Goal: Task Accomplishment & Management: Use online tool/utility

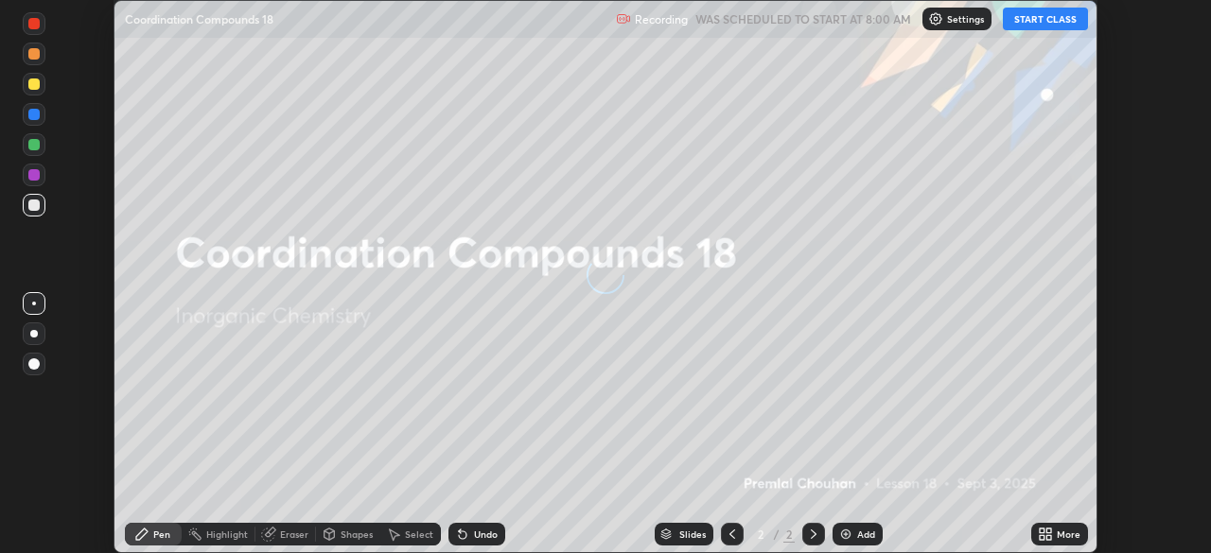
scroll to position [553, 1210]
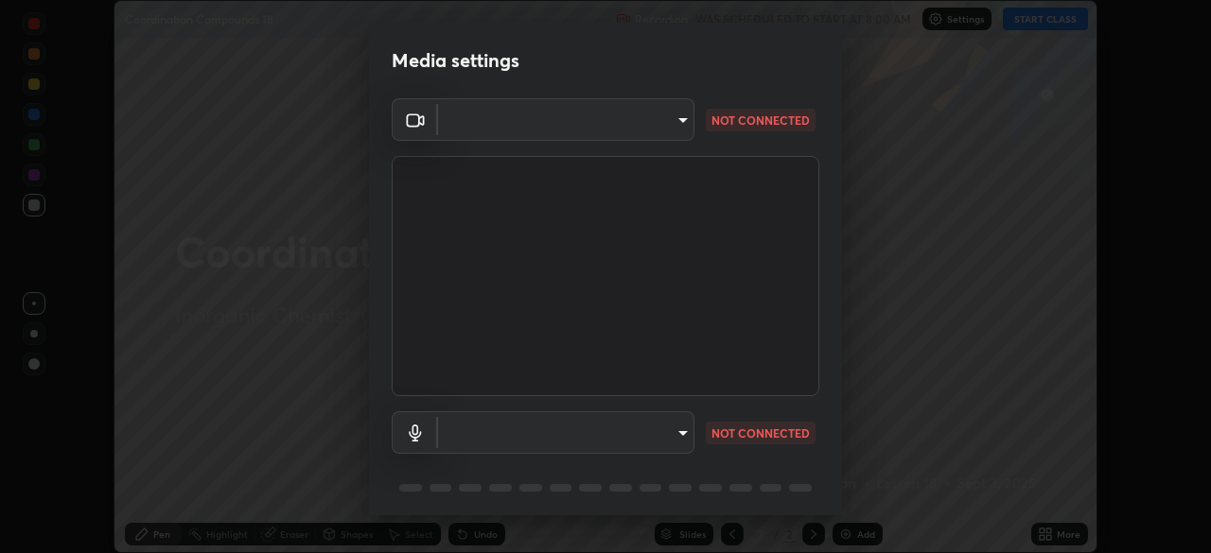
type input "5a3b26b24554f8cf6e797ef24758c72d9ac35fc194b839c1ab14931f8614fd13"
type input "a2845f27f241d78e81142a5bcad2dd0661d1231b7acccdda9ee201247719edf7"
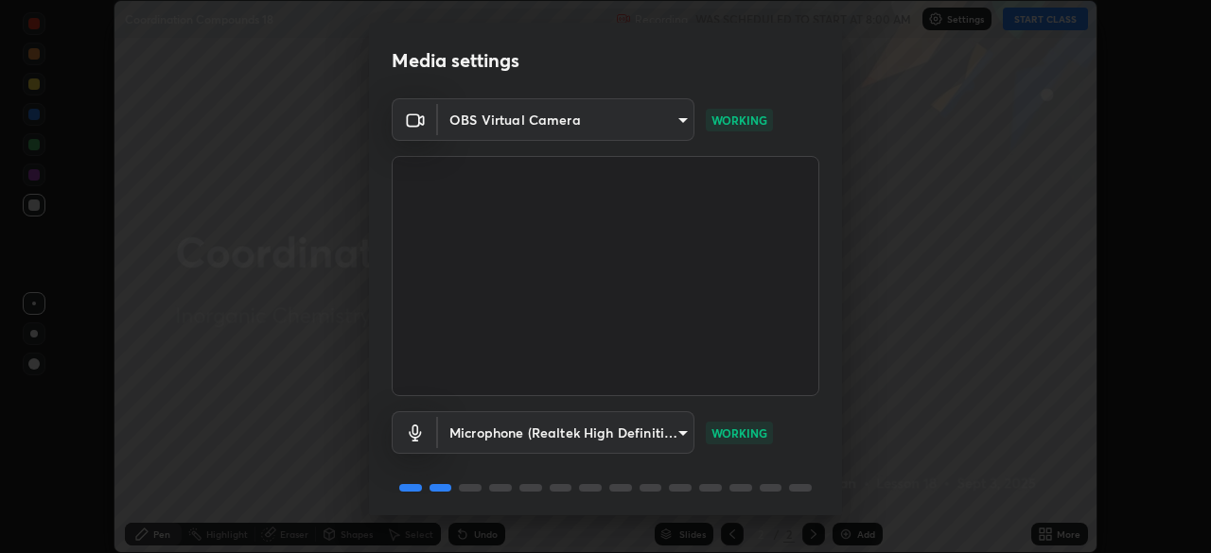
scroll to position [67, 0]
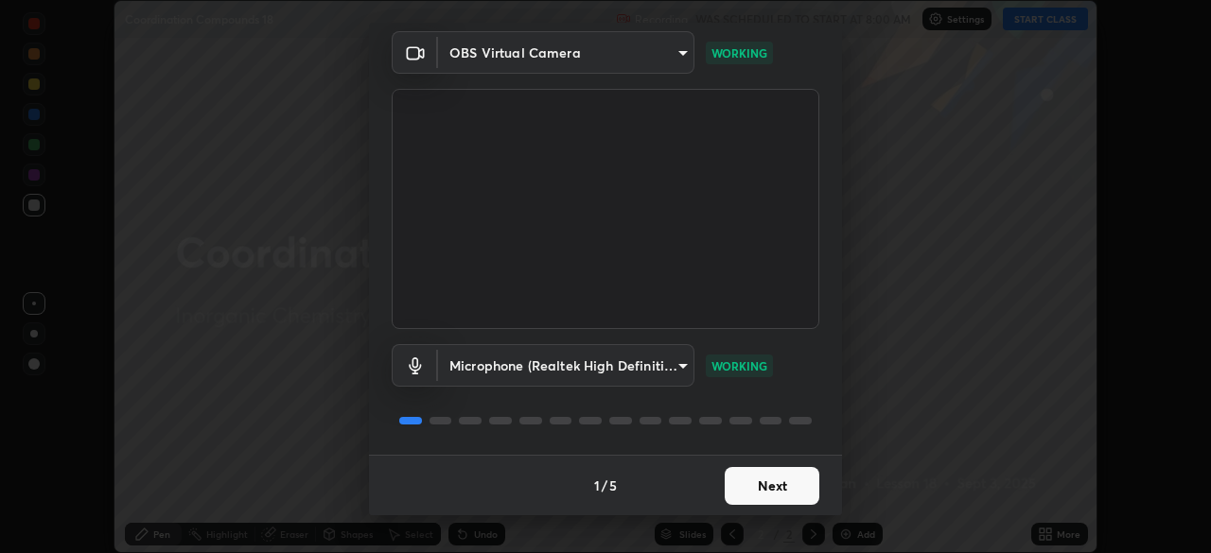
click at [758, 491] on button "Next" at bounding box center [772, 486] width 95 height 38
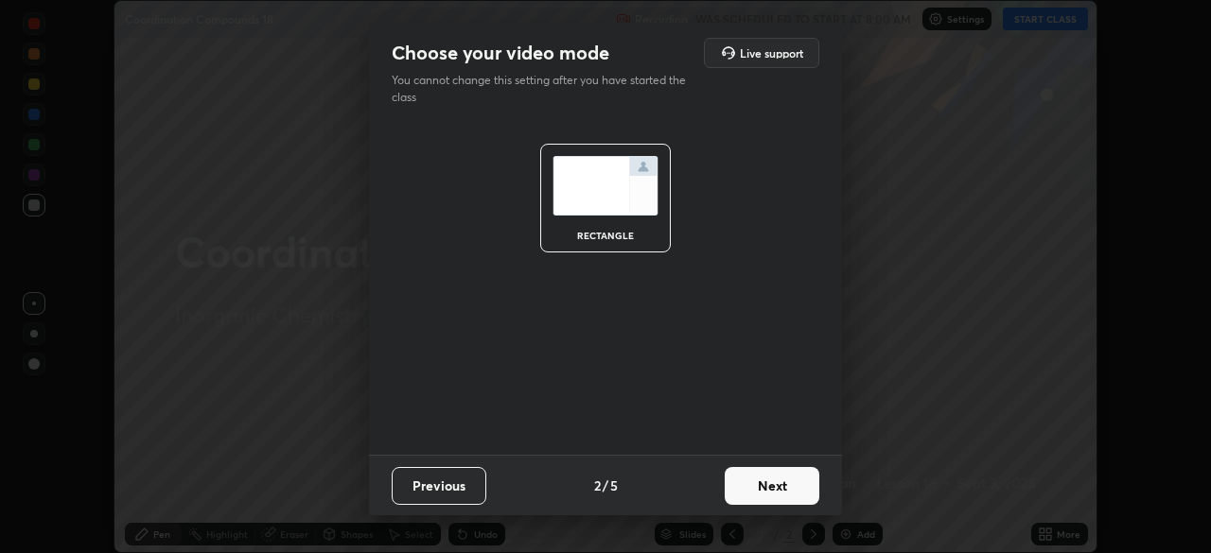
scroll to position [0, 0]
click at [783, 493] on button "Next" at bounding box center [772, 486] width 95 height 38
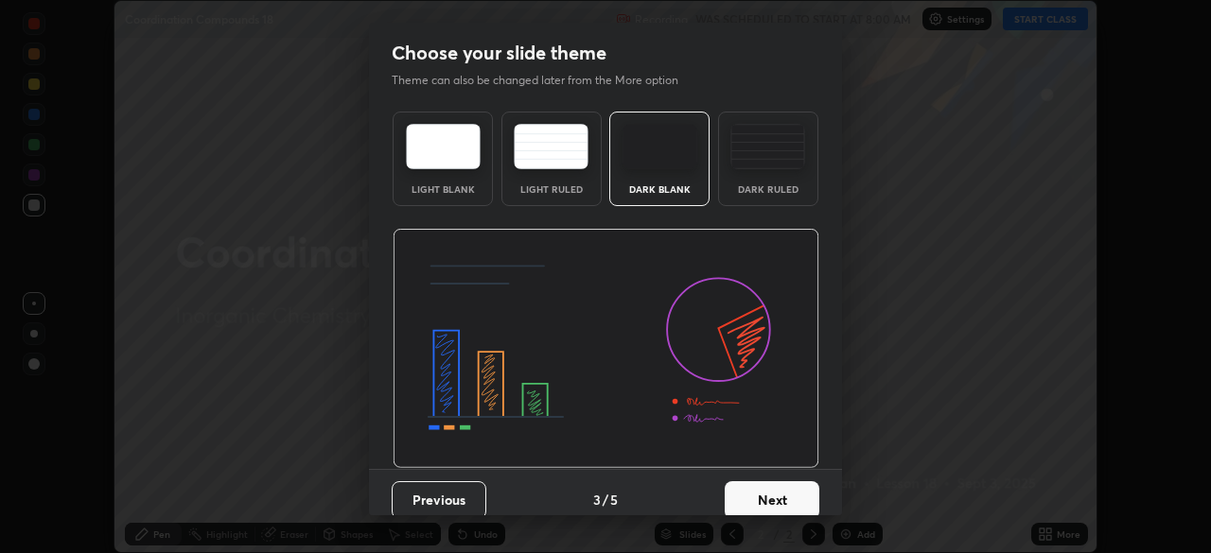
click at [799, 494] on button "Next" at bounding box center [772, 501] width 95 height 38
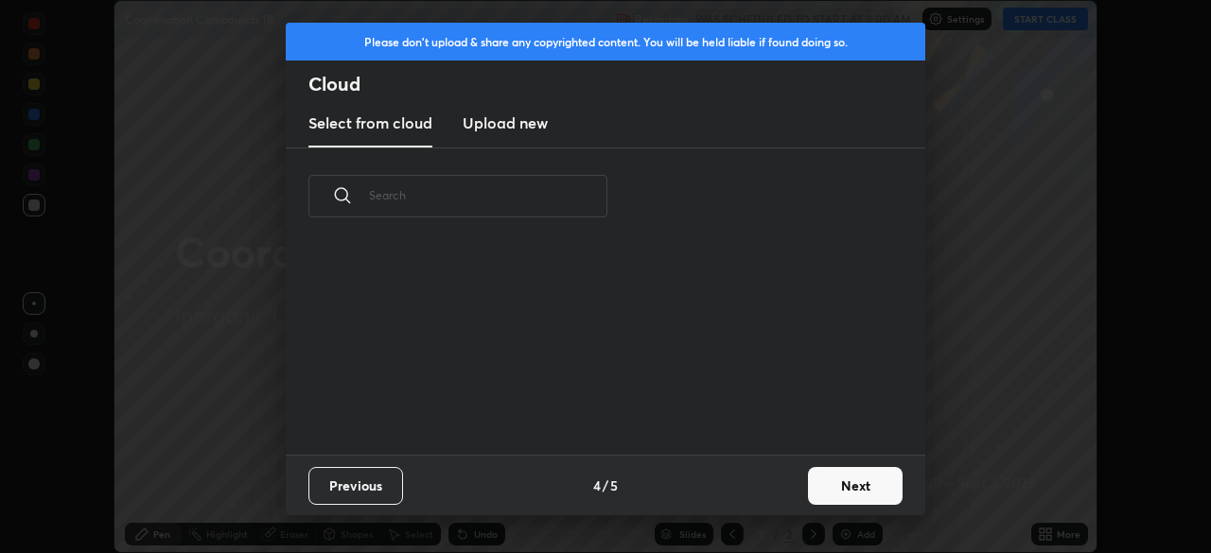
click at [837, 480] on button "Next" at bounding box center [855, 486] width 95 height 38
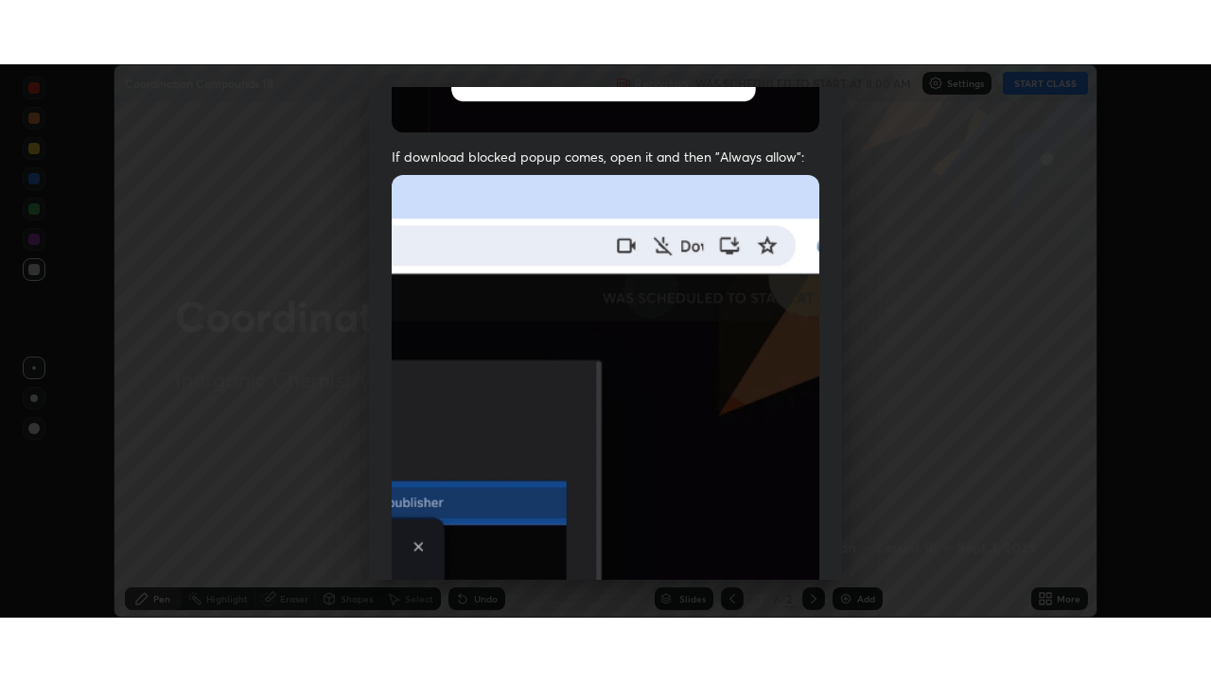
scroll to position [453, 0]
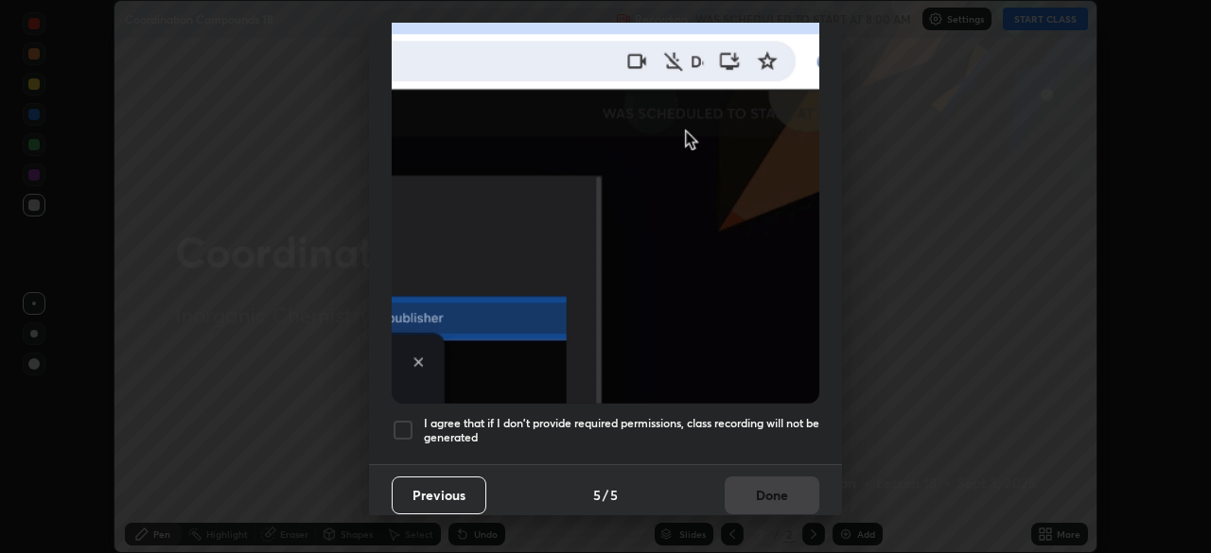
click at [407, 419] on div at bounding box center [403, 430] width 23 height 23
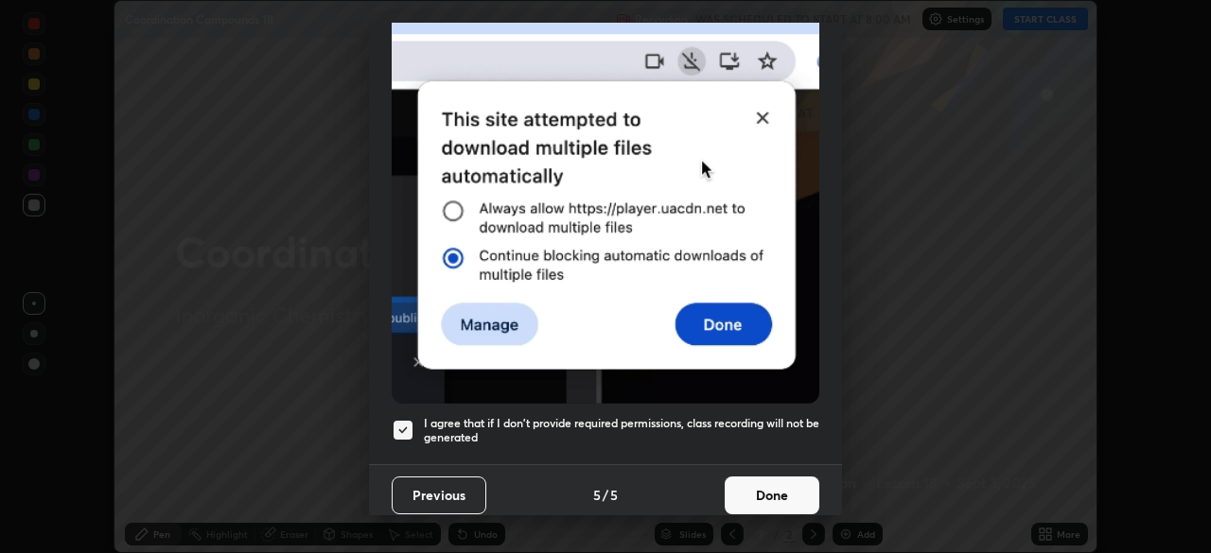
click at [747, 484] on button "Done" at bounding box center [772, 496] width 95 height 38
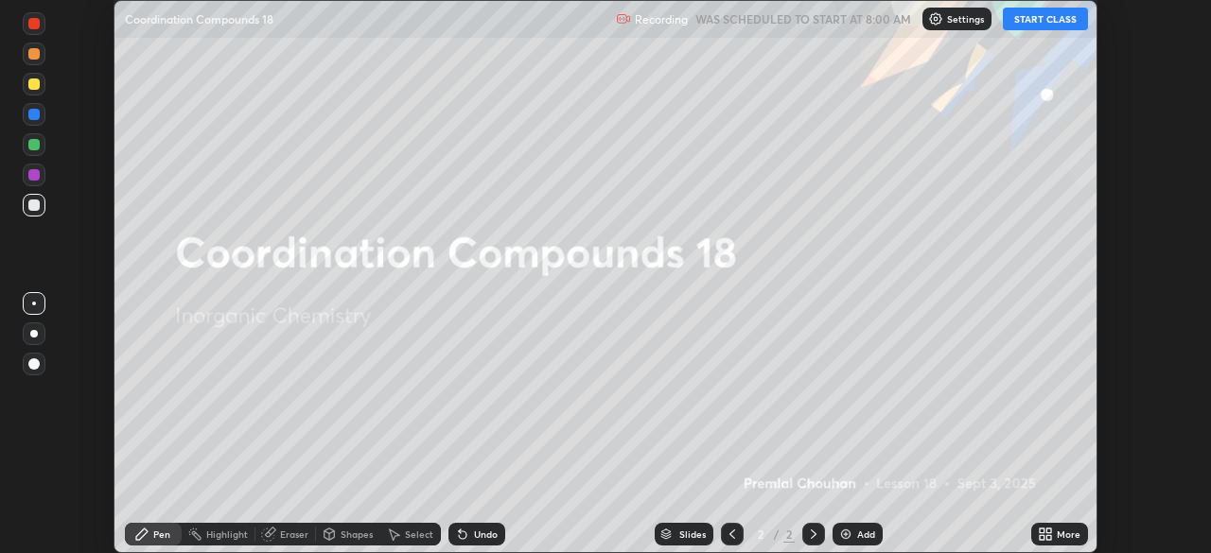
click at [1020, 26] on button "START CLASS" at bounding box center [1045, 19] width 85 height 23
click at [1020, 18] on button "START CLASS" at bounding box center [1045, 19] width 85 height 23
click at [1020, 19] on button "START CLASS" at bounding box center [1045, 19] width 85 height 23
click at [1041, 535] on icon at bounding box center [1042, 537] width 5 height 5
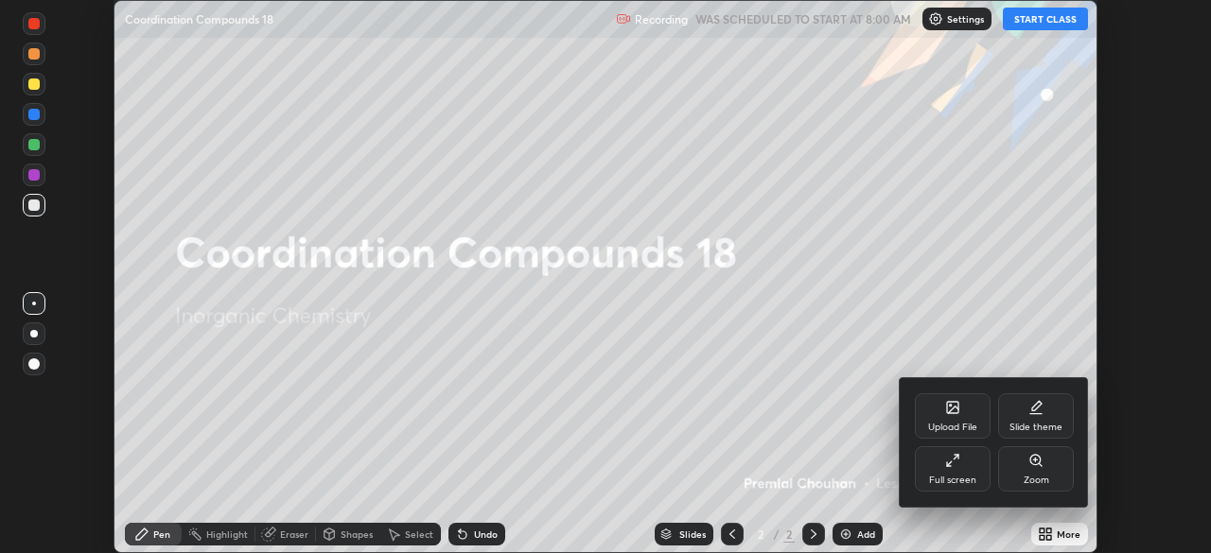
click at [939, 471] on div "Full screen" at bounding box center [953, 469] width 76 height 45
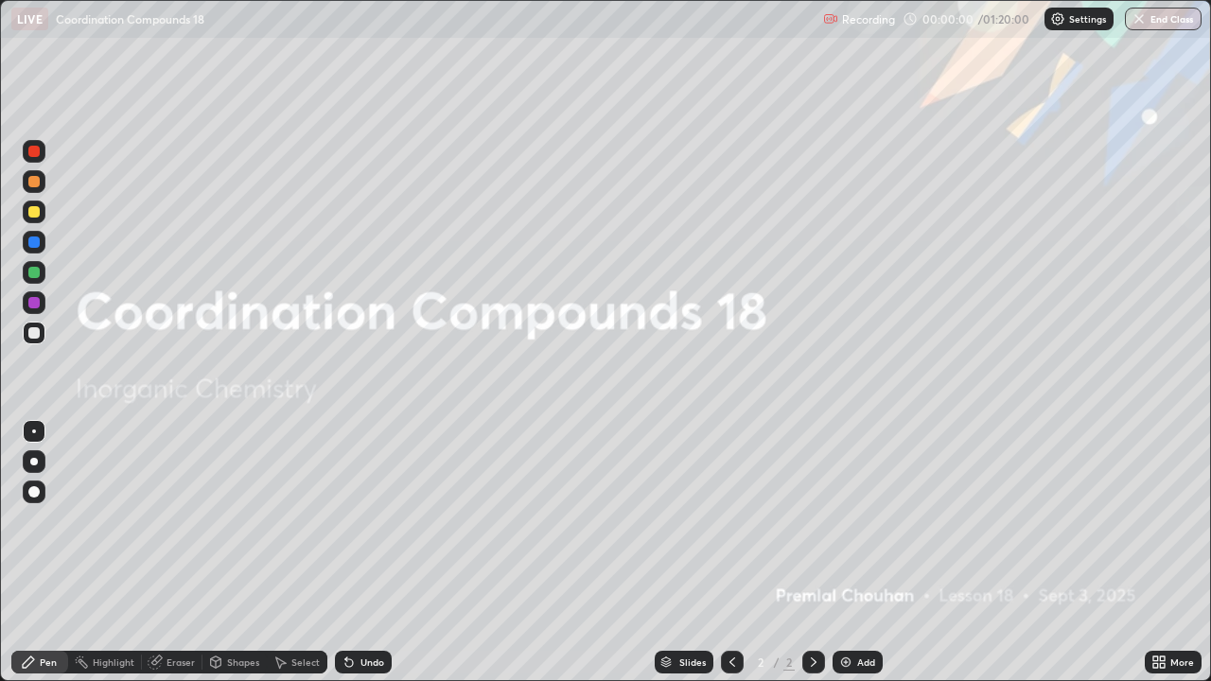
scroll to position [681, 1211]
click at [844, 553] on img at bounding box center [845, 662] width 15 height 15
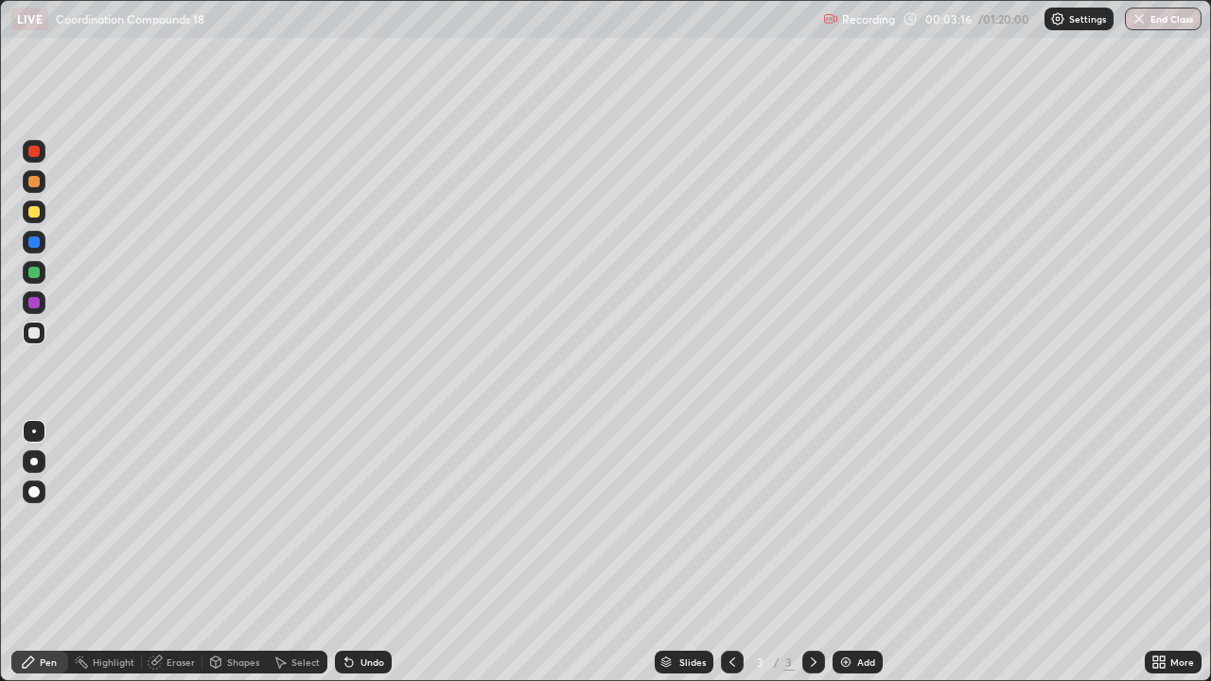
click at [38, 213] on div at bounding box center [33, 211] width 11 height 11
click at [36, 211] on div at bounding box center [33, 211] width 11 height 11
click at [37, 272] on div at bounding box center [33, 272] width 11 height 11
click at [32, 214] on div at bounding box center [33, 211] width 11 height 11
click at [35, 217] on div at bounding box center [33, 211] width 11 height 11
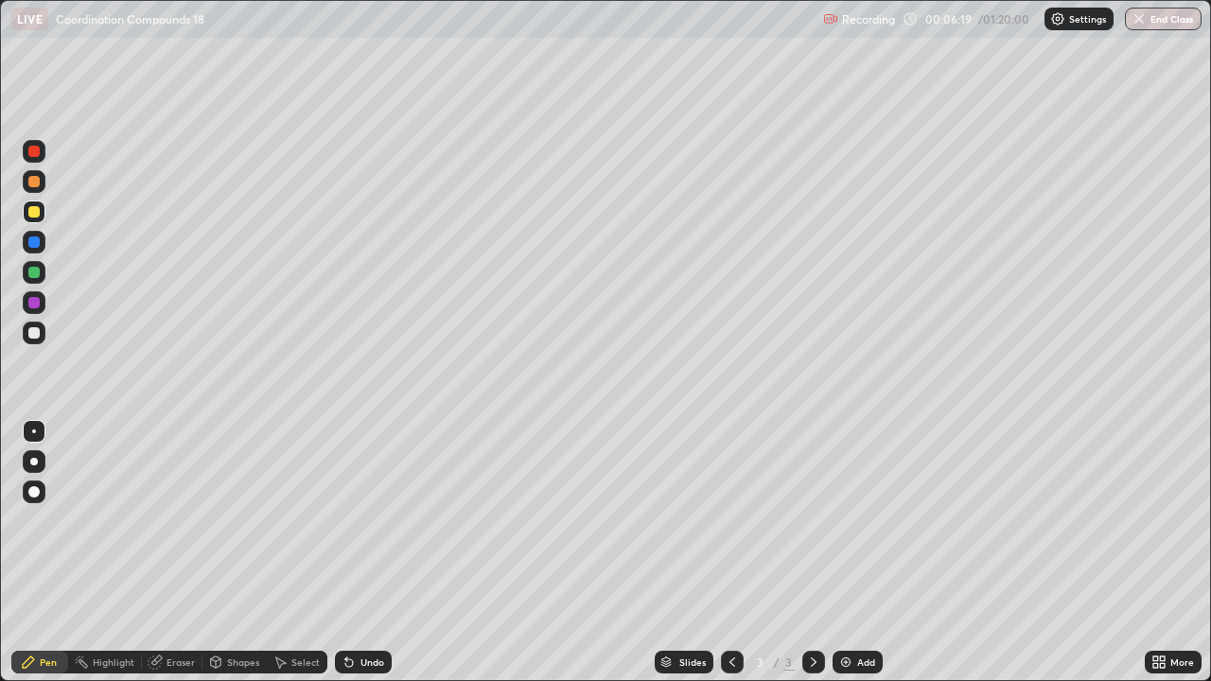
click at [32, 184] on div at bounding box center [33, 181] width 11 height 11
click at [32, 185] on div at bounding box center [33, 181] width 11 height 11
click at [37, 332] on div at bounding box center [33, 332] width 11 height 11
click at [33, 212] on div at bounding box center [33, 211] width 11 height 11
click at [36, 212] on div at bounding box center [33, 211] width 11 height 11
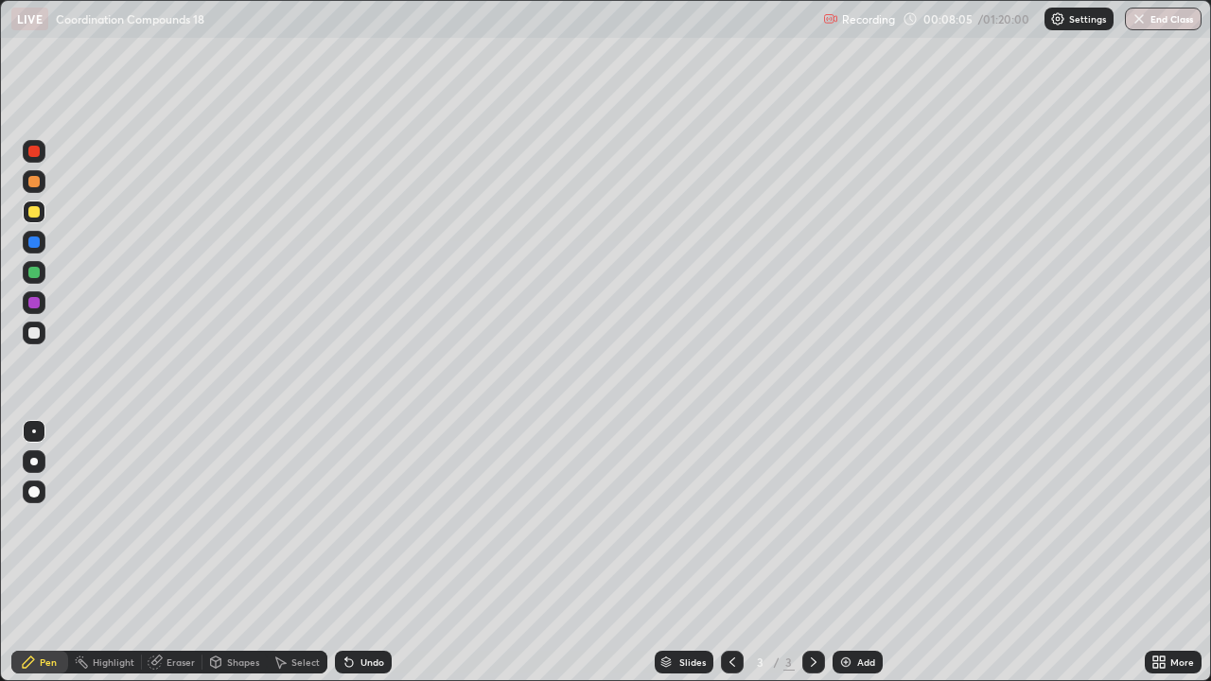
click at [37, 186] on div at bounding box center [33, 181] width 11 height 11
click at [844, 553] on img at bounding box center [845, 662] width 15 height 15
click at [728, 553] on icon at bounding box center [732, 662] width 15 height 15
click at [811, 553] on icon at bounding box center [813, 662] width 15 height 15
click at [32, 215] on div at bounding box center [33, 211] width 11 height 11
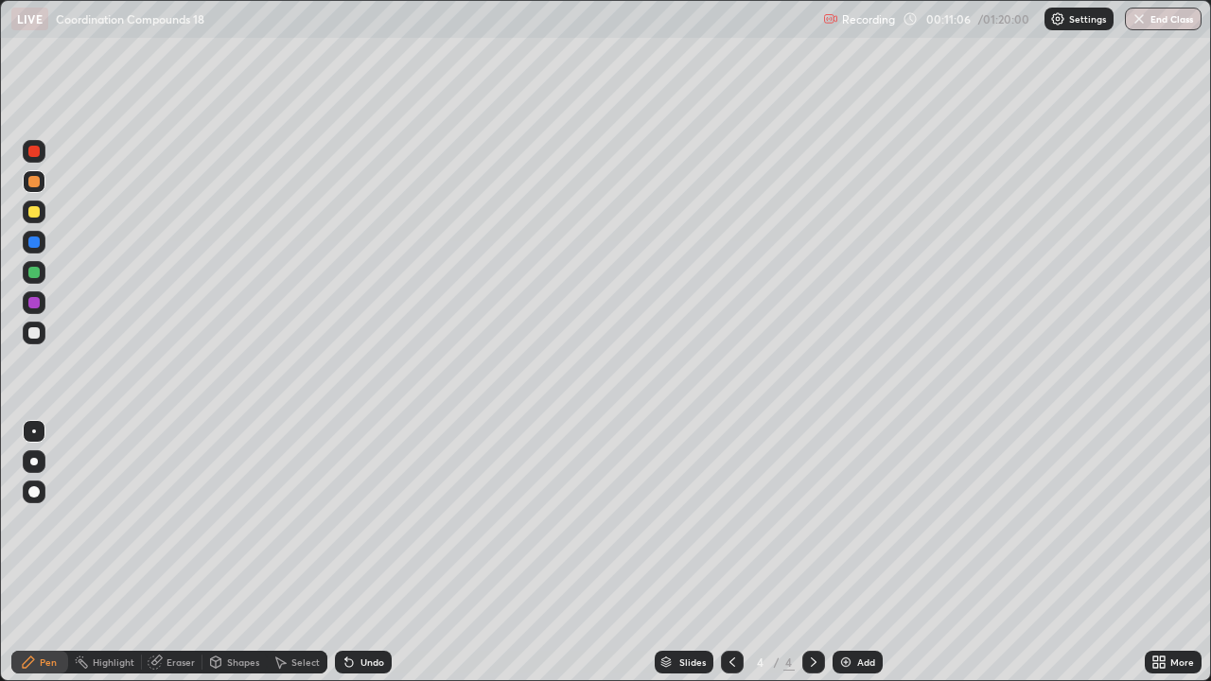
click at [35, 210] on div at bounding box center [33, 211] width 11 height 11
click at [167, 553] on div "Eraser" at bounding box center [181, 662] width 28 height 9
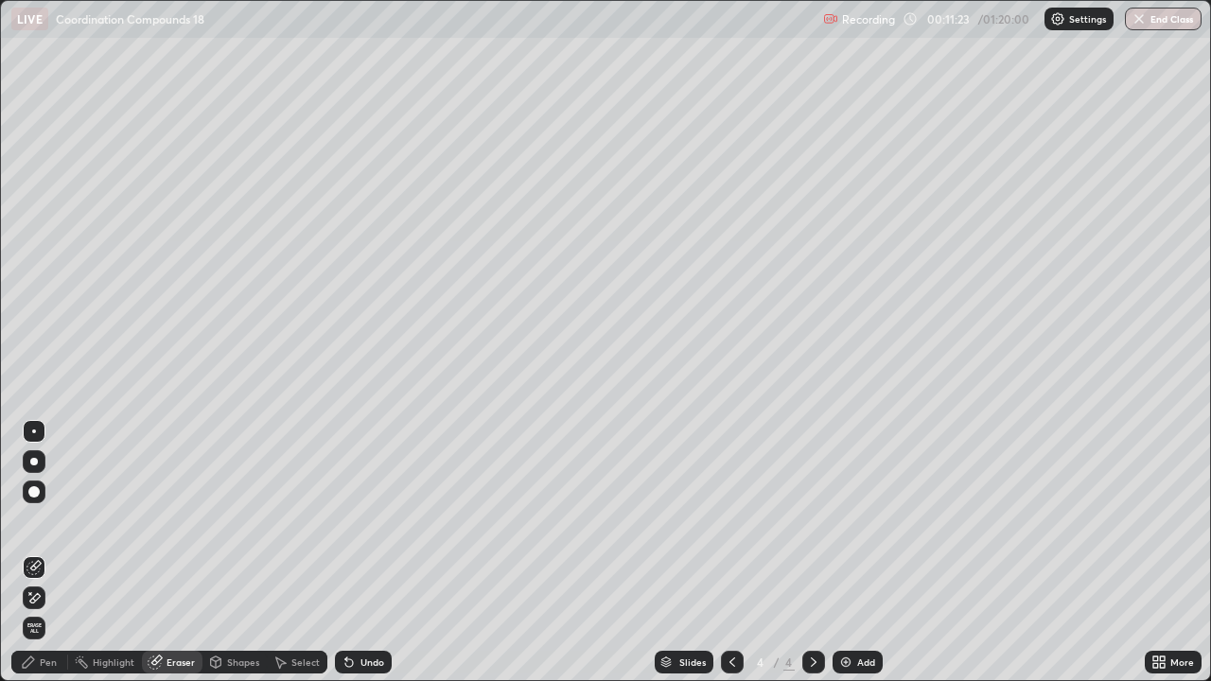
click at [46, 553] on div "Pen" at bounding box center [48, 662] width 17 height 9
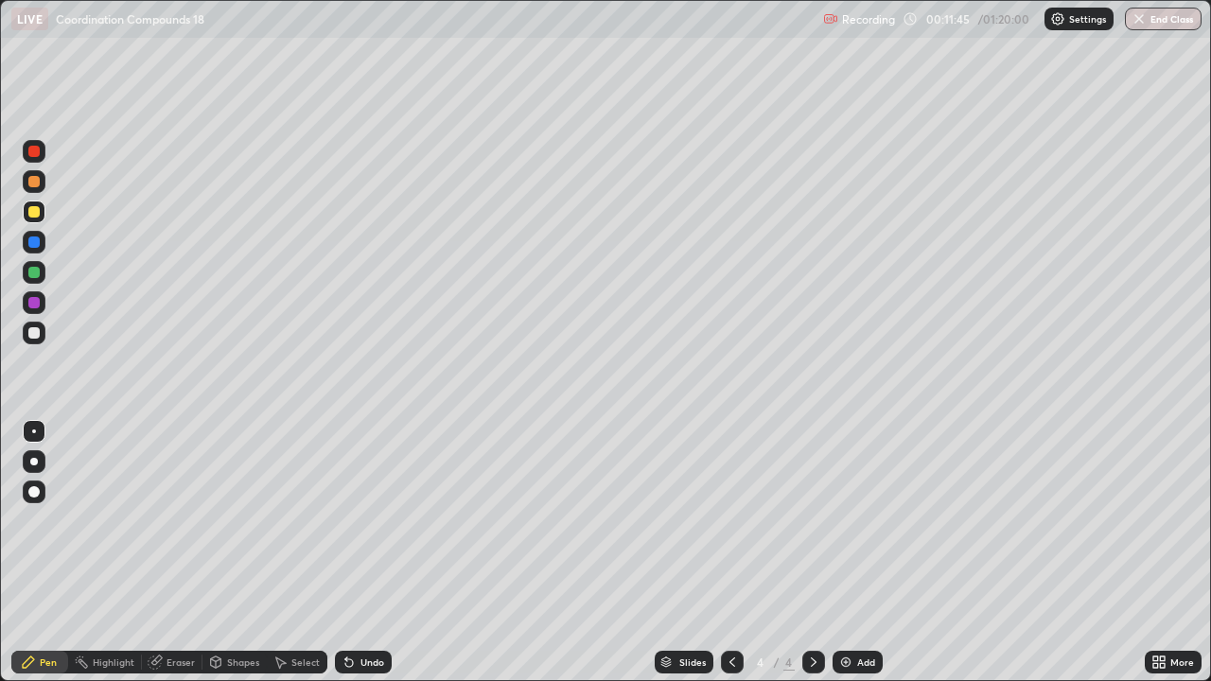
click at [37, 273] on div at bounding box center [33, 272] width 11 height 11
click at [36, 184] on div at bounding box center [33, 181] width 11 height 11
click at [37, 183] on div at bounding box center [33, 181] width 11 height 11
click at [31, 274] on div at bounding box center [33, 272] width 11 height 11
click at [39, 266] on div at bounding box center [34, 272] width 23 height 23
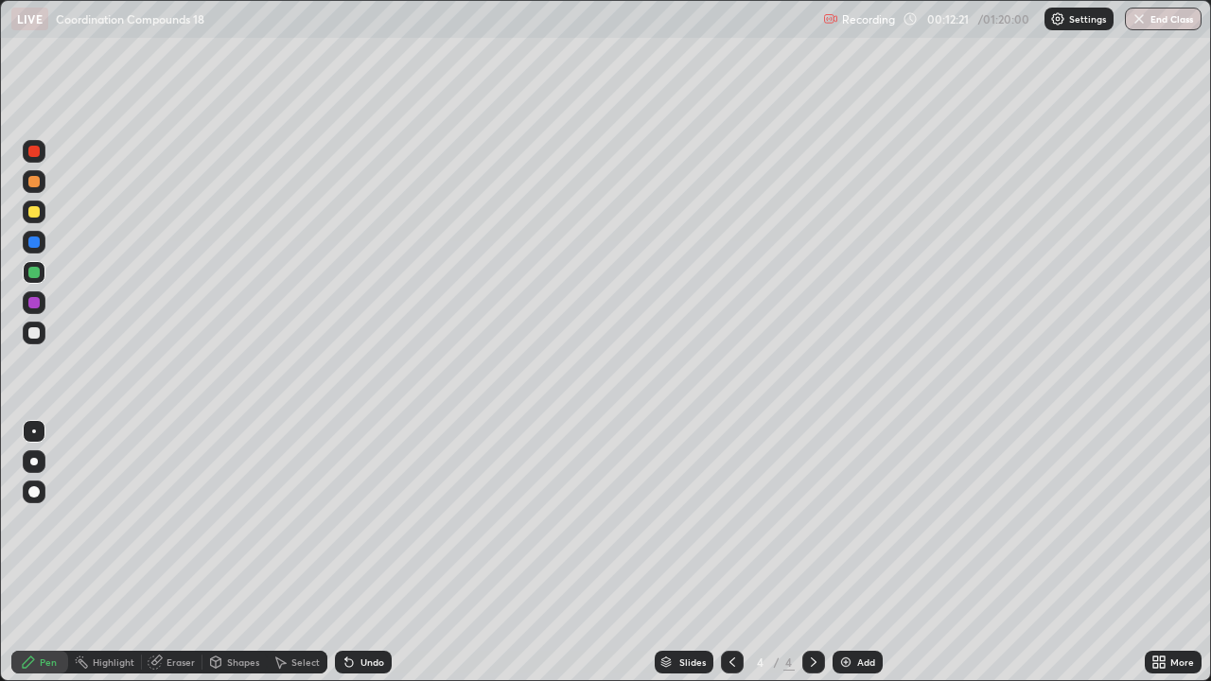
click at [178, 553] on div "Eraser" at bounding box center [181, 662] width 28 height 9
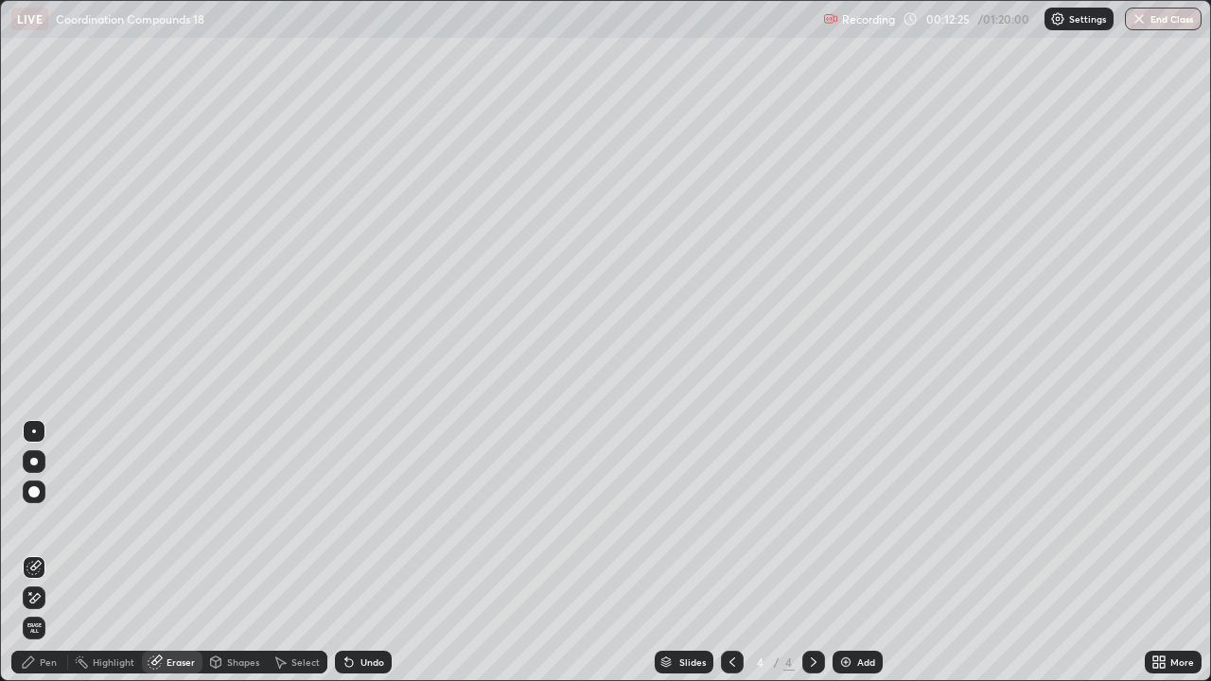
click at [52, 553] on div "Pen" at bounding box center [48, 662] width 17 height 9
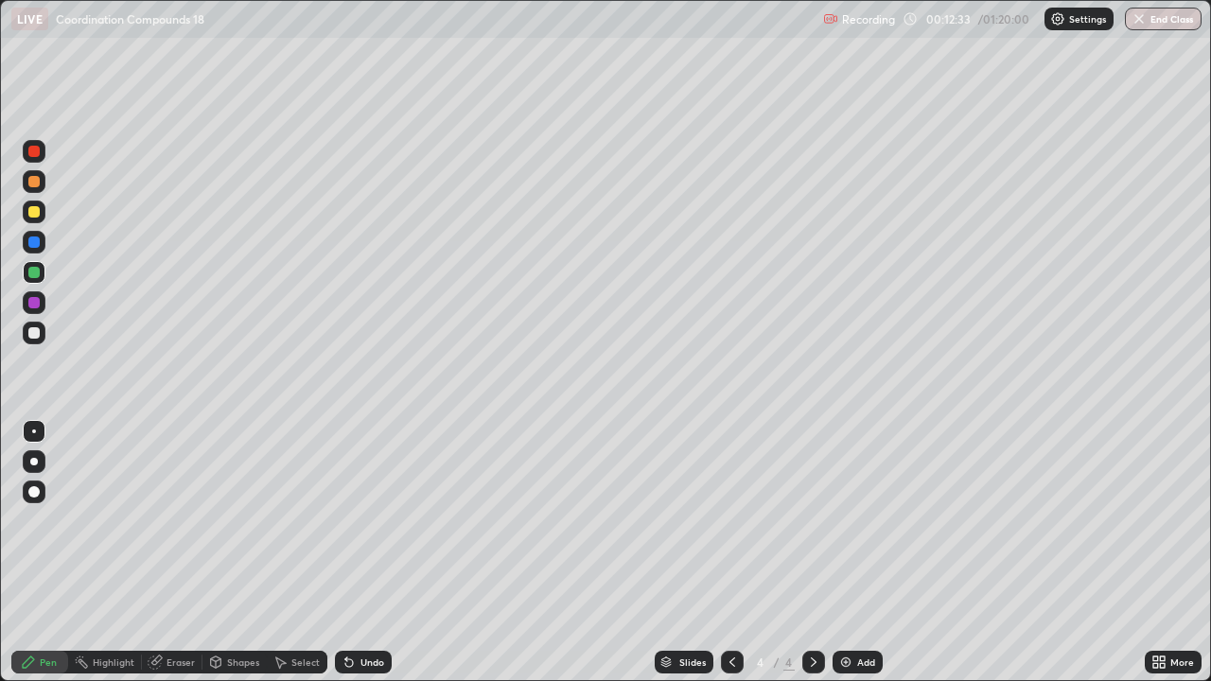
click at [34, 183] on div at bounding box center [33, 181] width 11 height 11
click at [32, 182] on div at bounding box center [33, 181] width 11 height 11
click at [37, 189] on div at bounding box center [34, 181] width 23 height 23
click at [169, 553] on div "Eraser" at bounding box center [181, 662] width 28 height 9
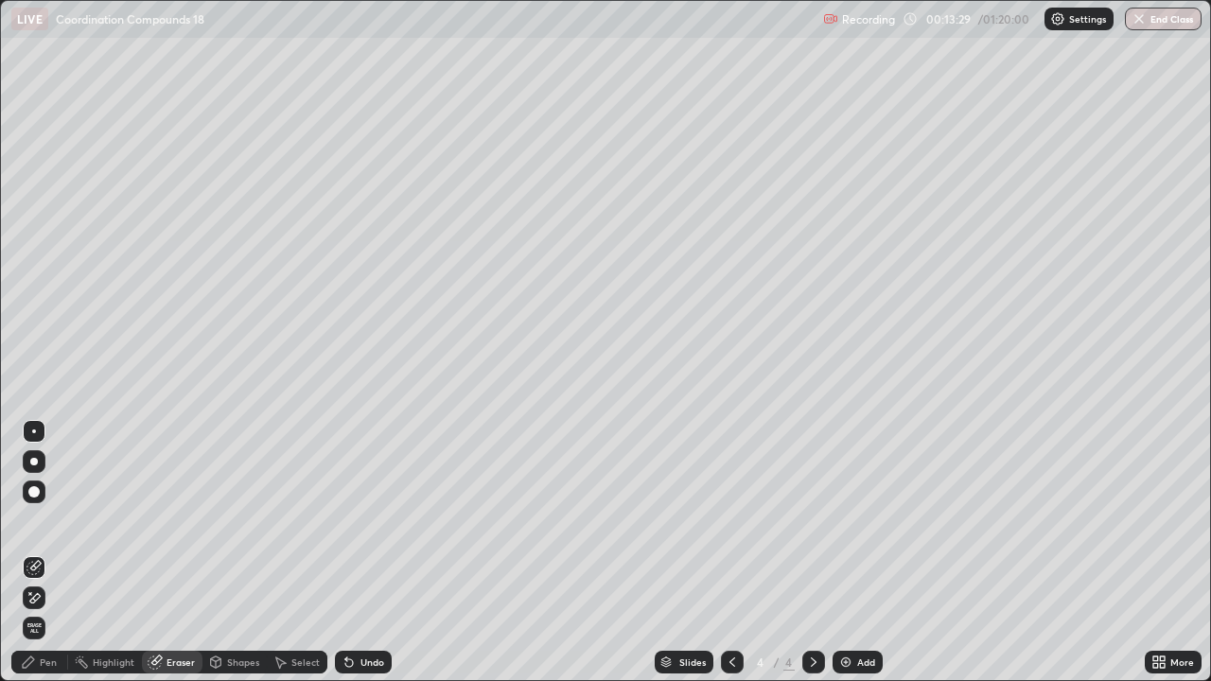
click at [48, 553] on div "Pen" at bounding box center [48, 662] width 17 height 9
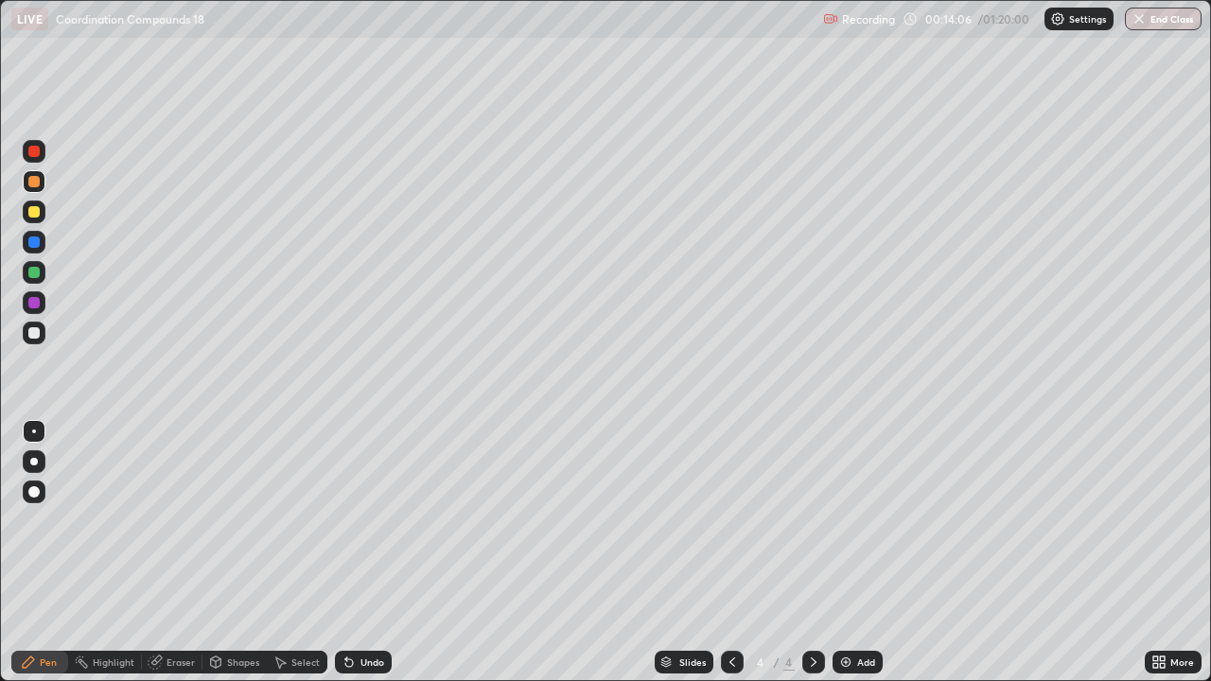
click at [34, 237] on div at bounding box center [33, 242] width 11 height 11
click at [35, 234] on div at bounding box center [34, 242] width 23 height 23
click at [36, 215] on div at bounding box center [33, 211] width 11 height 11
click at [44, 216] on div at bounding box center [34, 212] width 23 height 23
click at [172, 553] on div "Eraser" at bounding box center [181, 662] width 28 height 9
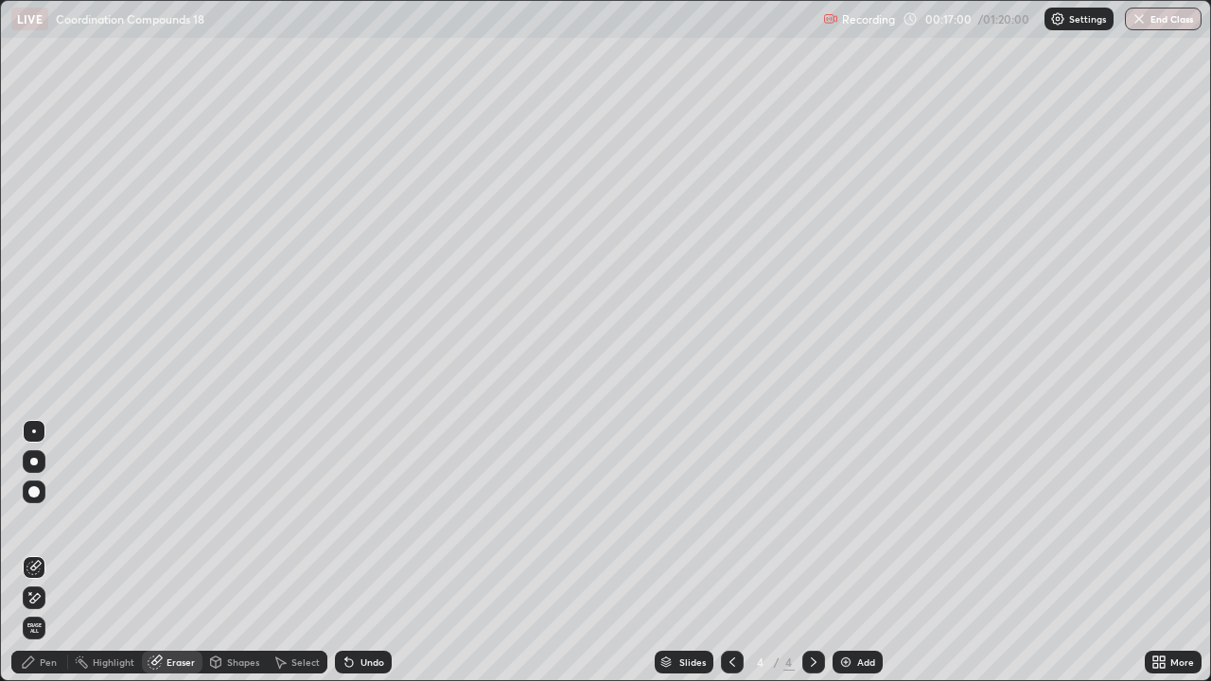
click at [47, 553] on div "Pen" at bounding box center [48, 662] width 17 height 9
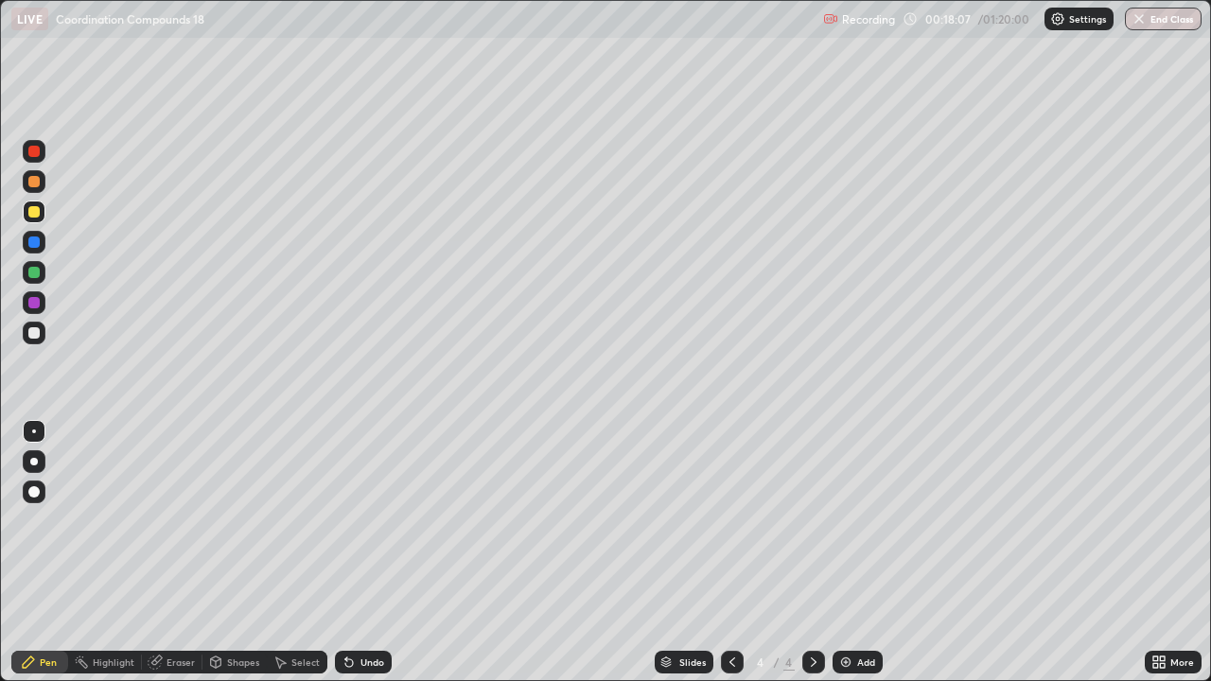
click at [37, 272] on div at bounding box center [33, 272] width 11 height 11
click at [34, 183] on div at bounding box center [33, 181] width 11 height 11
click at [44, 185] on div at bounding box center [34, 181] width 23 height 23
click at [840, 553] on img at bounding box center [845, 662] width 15 height 15
click at [173, 553] on div "Eraser" at bounding box center [181, 662] width 28 height 9
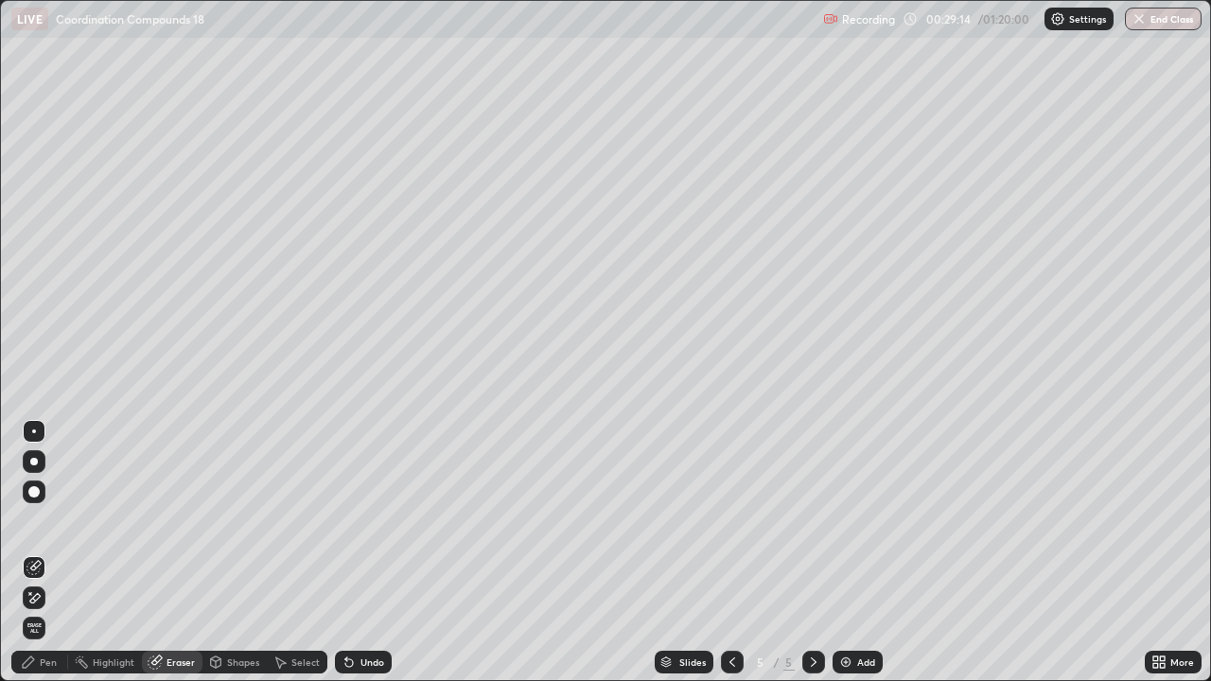
click at [50, 553] on div "Pen" at bounding box center [48, 662] width 17 height 9
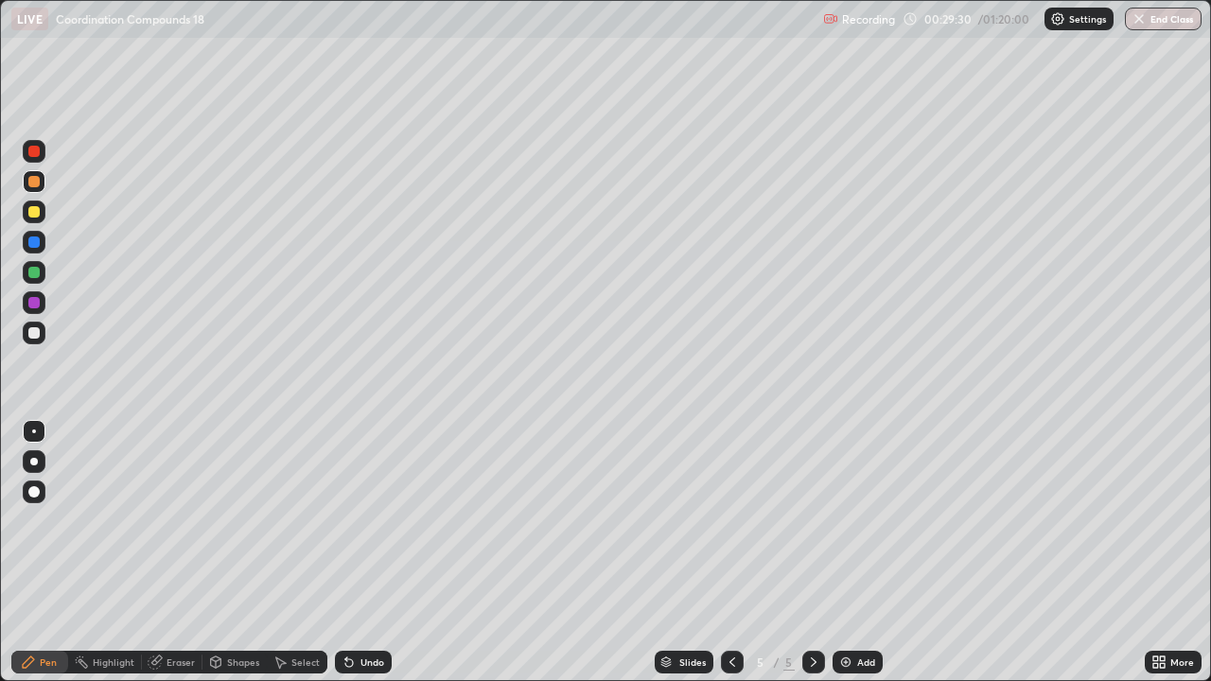
click at [183, 553] on div "Eraser" at bounding box center [181, 662] width 28 height 9
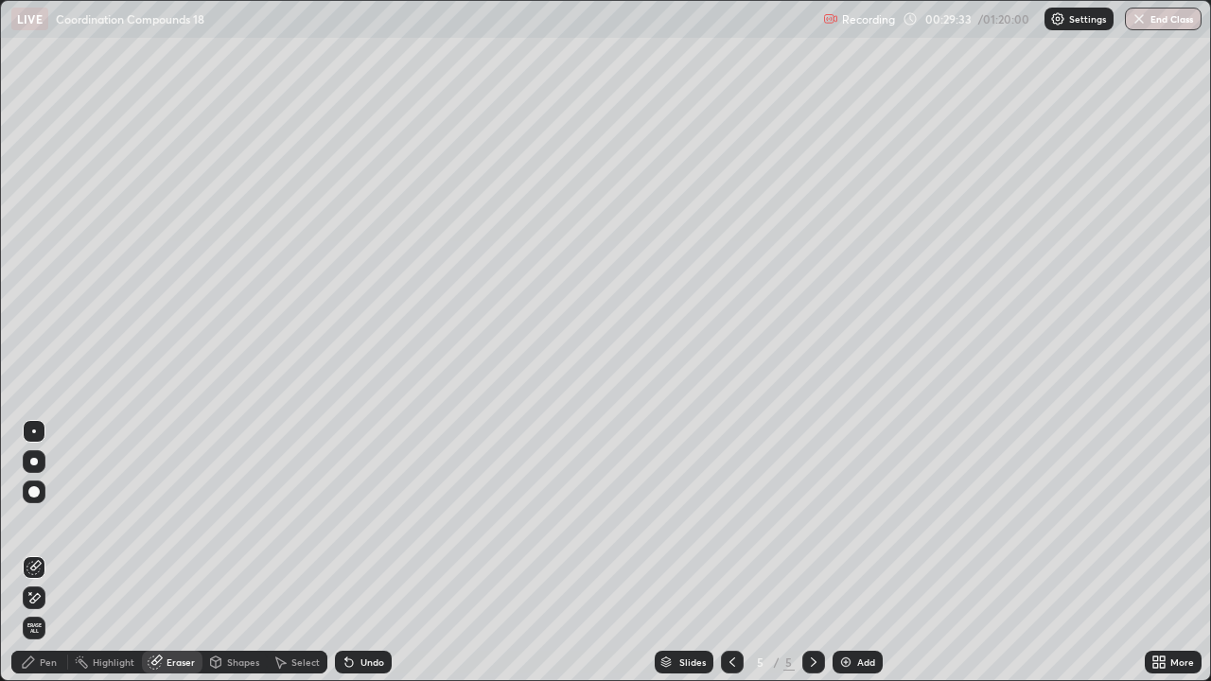
click at [45, 553] on div "Pen" at bounding box center [39, 662] width 57 height 23
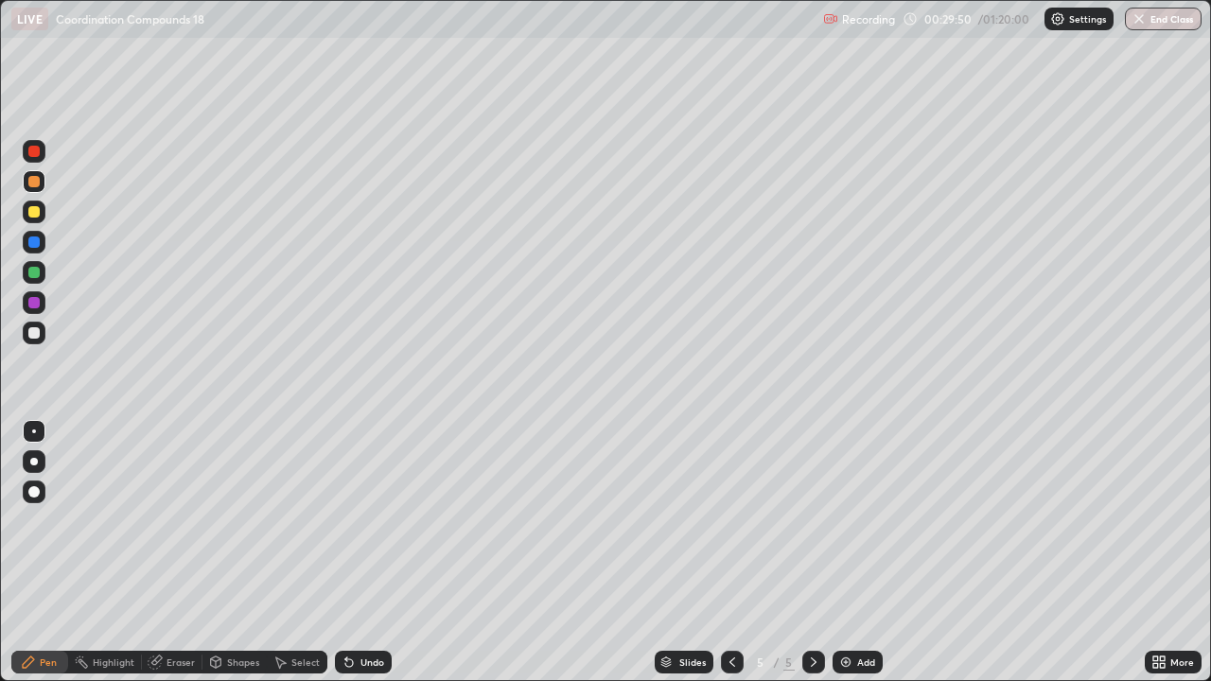
click at [35, 279] on div at bounding box center [34, 272] width 23 height 23
click at [44, 272] on div at bounding box center [34, 272] width 23 height 23
click at [31, 214] on div at bounding box center [33, 211] width 11 height 11
click at [34, 211] on div at bounding box center [33, 211] width 11 height 11
click at [39, 186] on div at bounding box center [34, 181] width 23 height 23
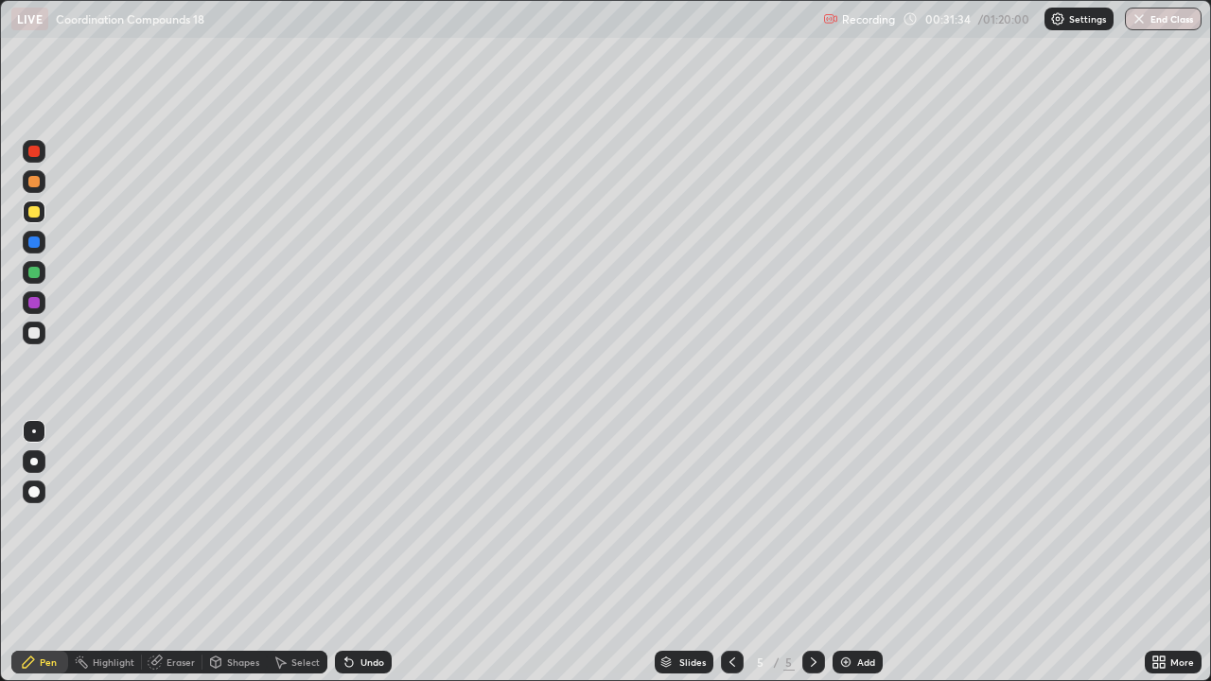
click at [34, 183] on div at bounding box center [33, 181] width 11 height 11
click at [38, 279] on div at bounding box center [34, 272] width 23 height 23
click at [32, 181] on div at bounding box center [33, 181] width 11 height 11
click at [31, 208] on div at bounding box center [33, 211] width 11 height 11
click at [34, 271] on div at bounding box center [33, 272] width 11 height 11
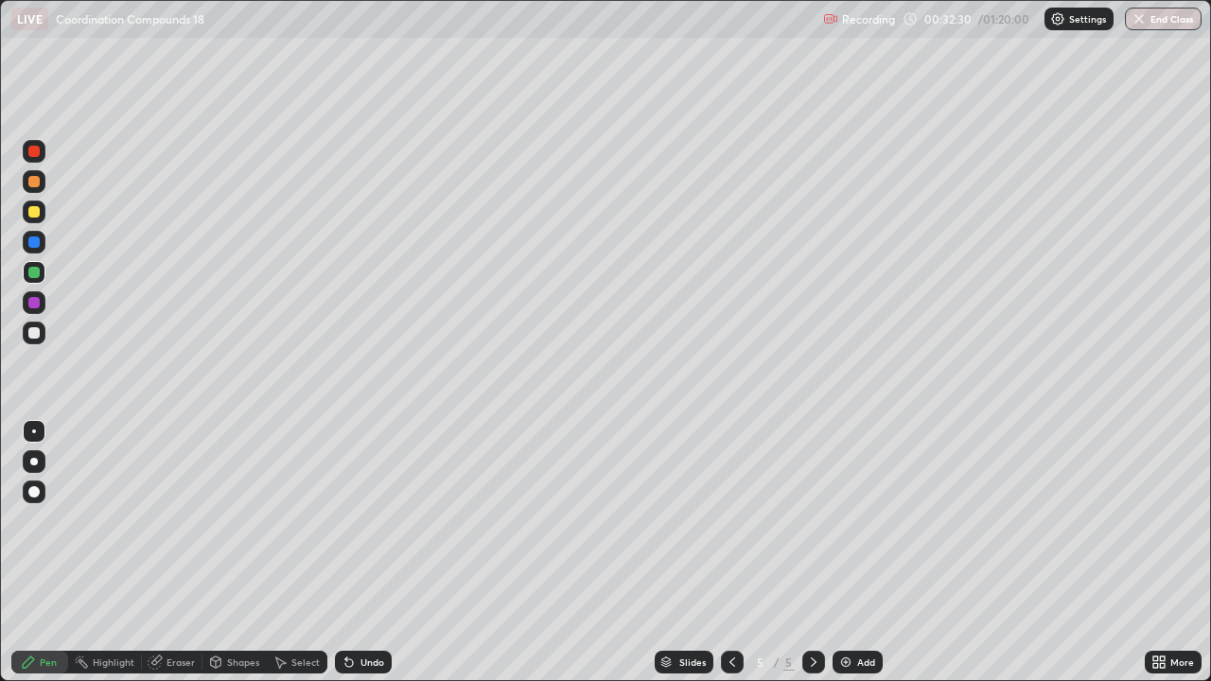
click at [32, 276] on div at bounding box center [33, 272] width 11 height 11
click at [172, 553] on div "Eraser" at bounding box center [181, 662] width 28 height 9
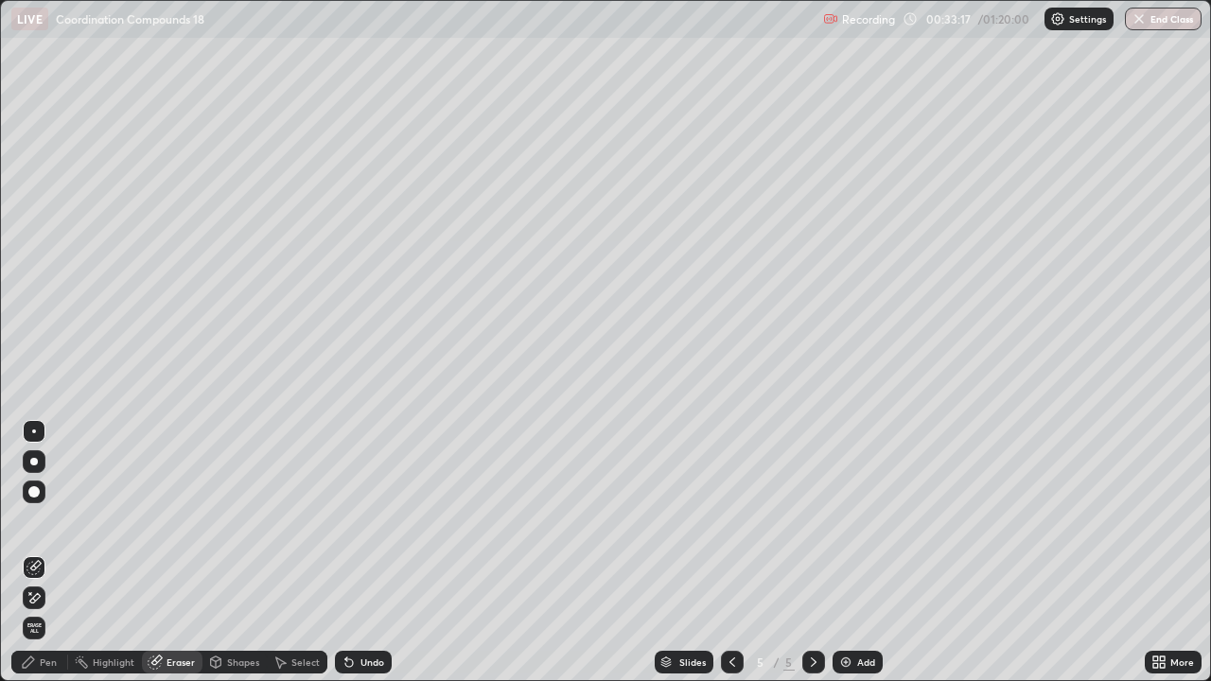
click at [57, 553] on div "Pen" at bounding box center [39, 662] width 57 height 23
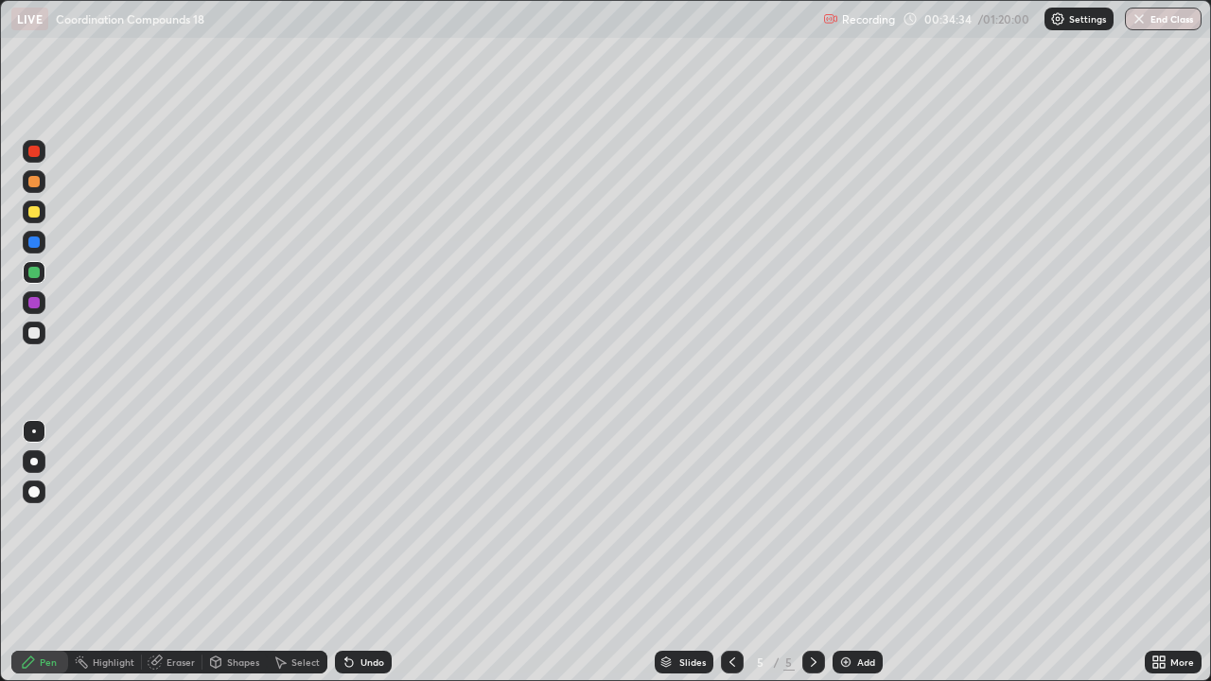
click at [179, 553] on div "Eraser" at bounding box center [181, 662] width 28 height 9
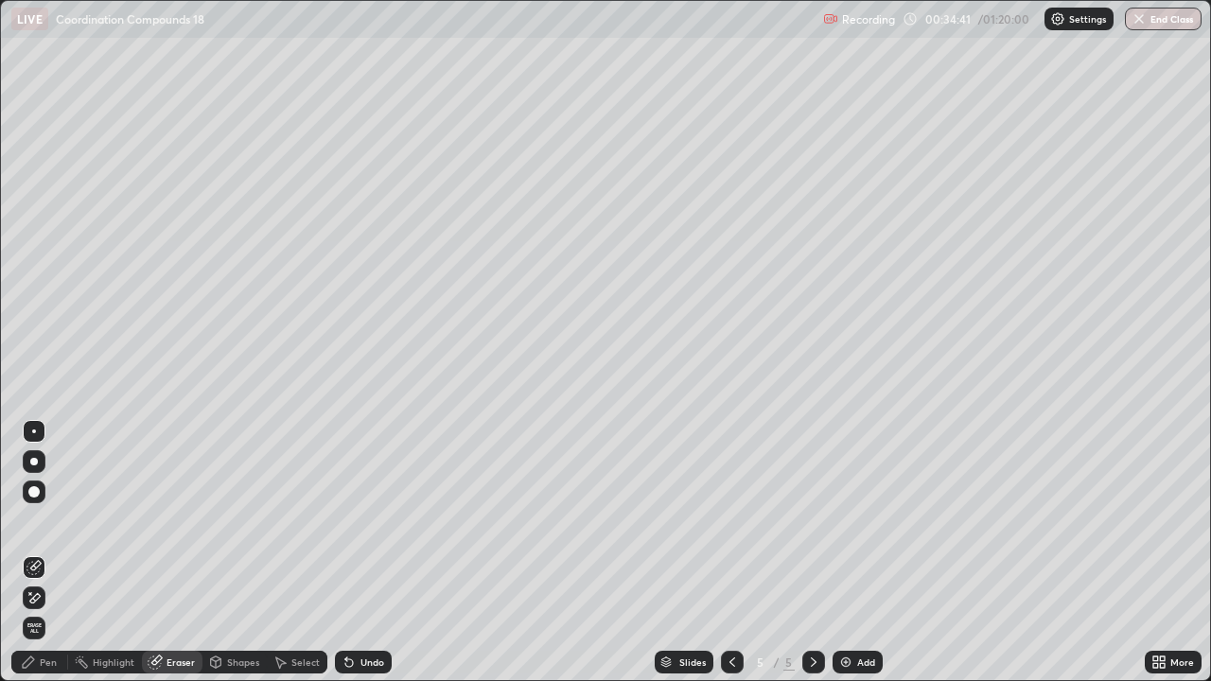
click at [44, 553] on div "Pen" at bounding box center [48, 662] width 17 height 9
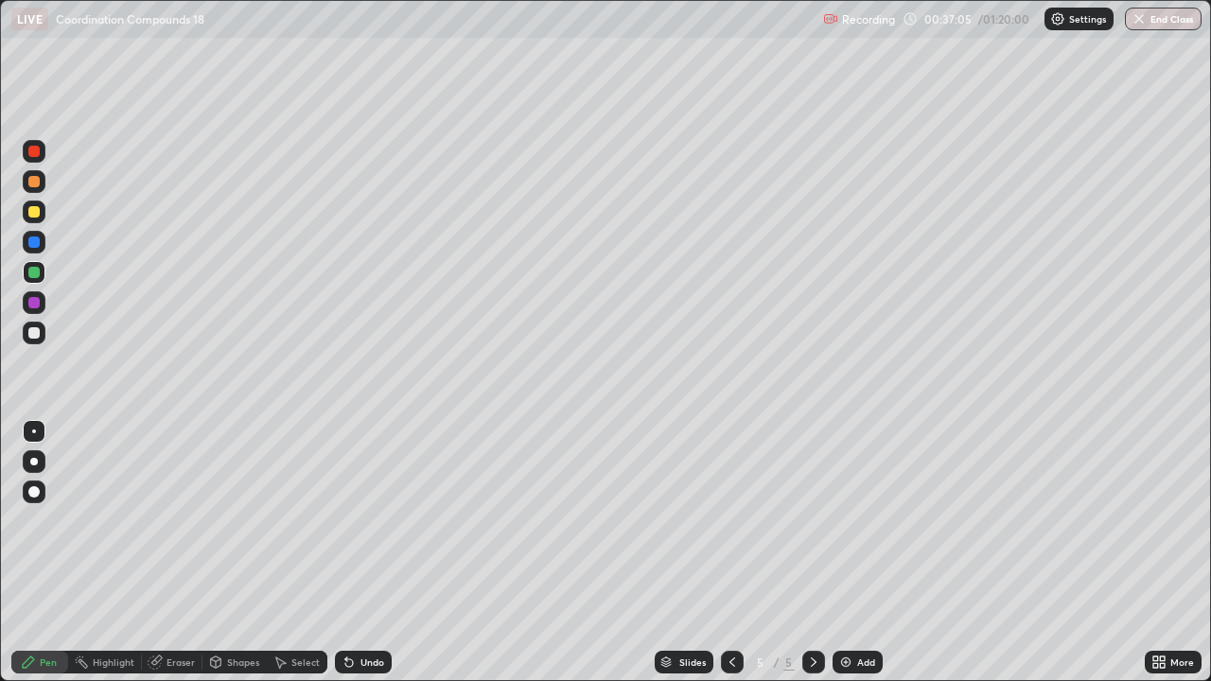
click at [32, 184] on div at bounding box center [33, 181] width 11 height 11
click at [35, 181] on div at bounding box center [33, 181] width 11 height 11
click at [43, 280] on div at bounding box center [34, 272] width 23 height 23
click at [53, 275] on div "Erase all" at bounding box center [33, 341] width 45 height 606
click at [36, 213] on div at bounding box center [33, 211] width 11 height 11
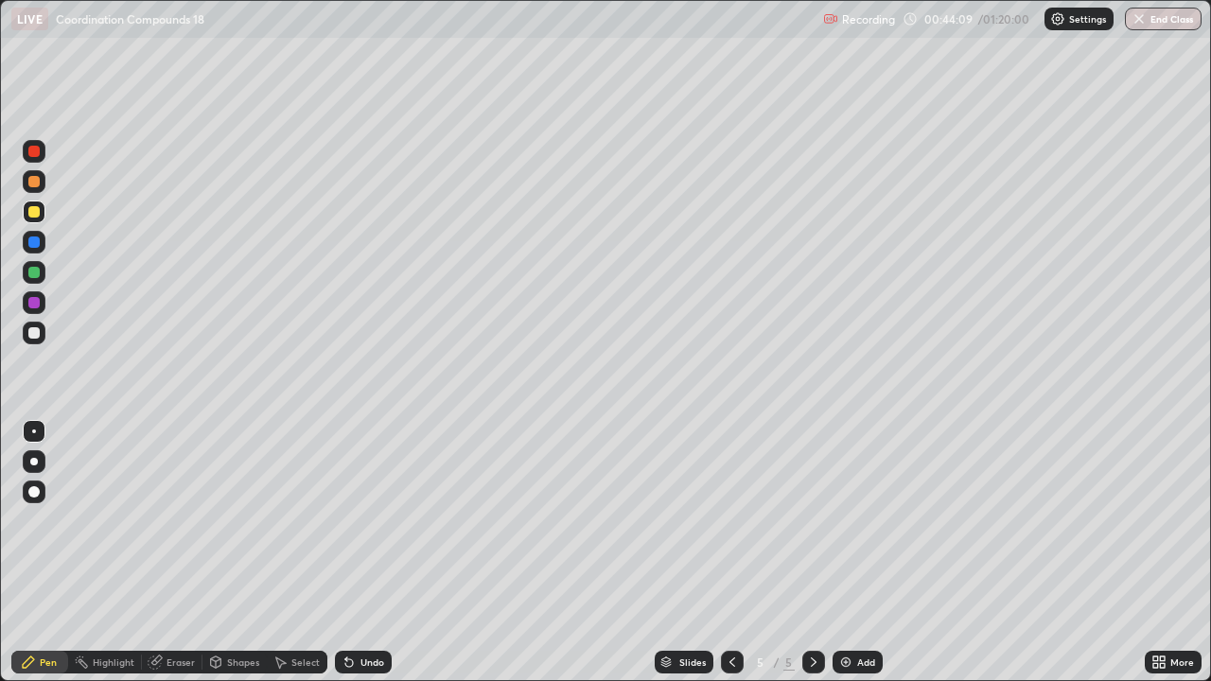
click at [43, 186] on div at bounding box center [34, 181] width 23 height 23
click at [838, 553] on div "Add" at bounding box center [858, 662] width 50 height 23
click at [178, 553] on div "Eraser" at bounding box center [181, 662] width 28 height 9
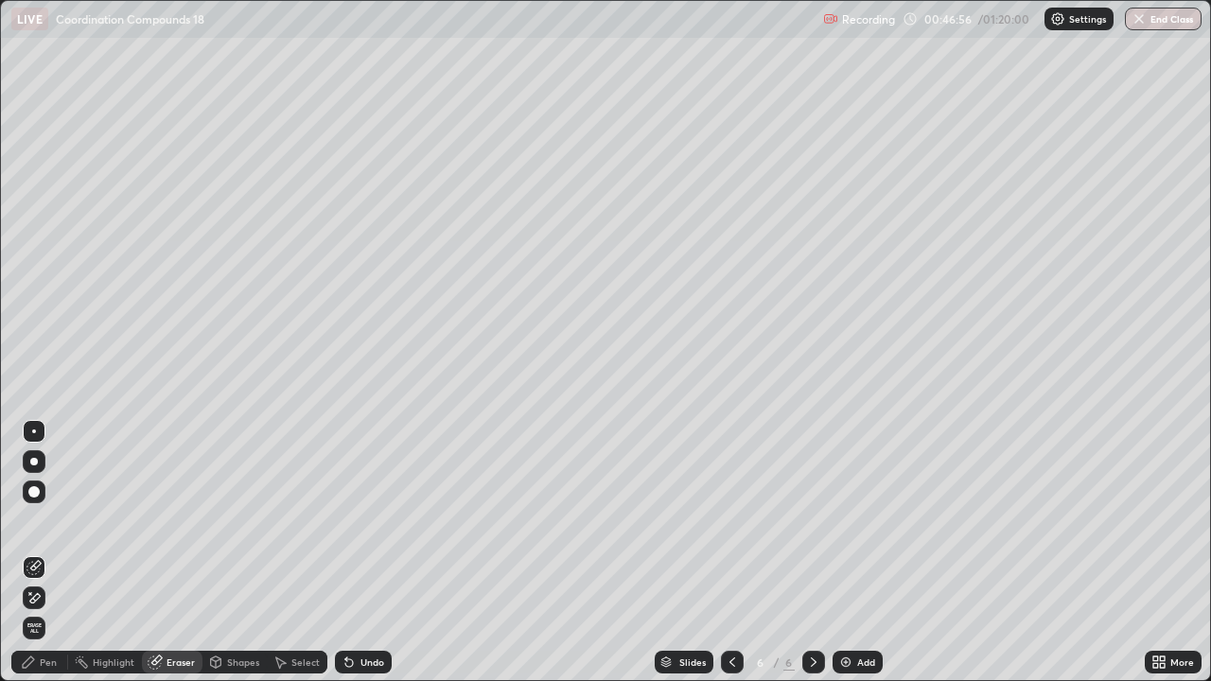
click at [52, 553] on div "Pen" at bounding box center [48, 662] width 17 height 9
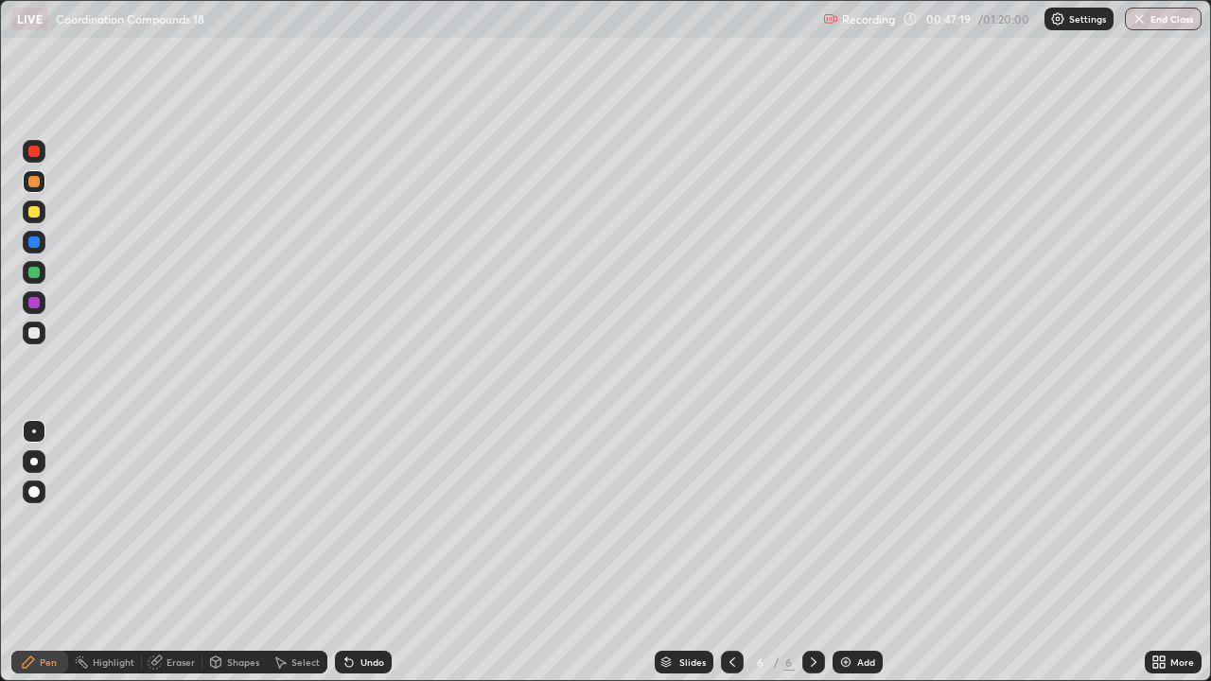
click at [34, 213] on div at bounding box center [33, 211] width 11 height 11
click at [29, 214] on div at bounding box center [33, 211] width 11 height 11
click at [175, 553] on div "Eraser" at bounding box center [181, 662] width 28 height 9
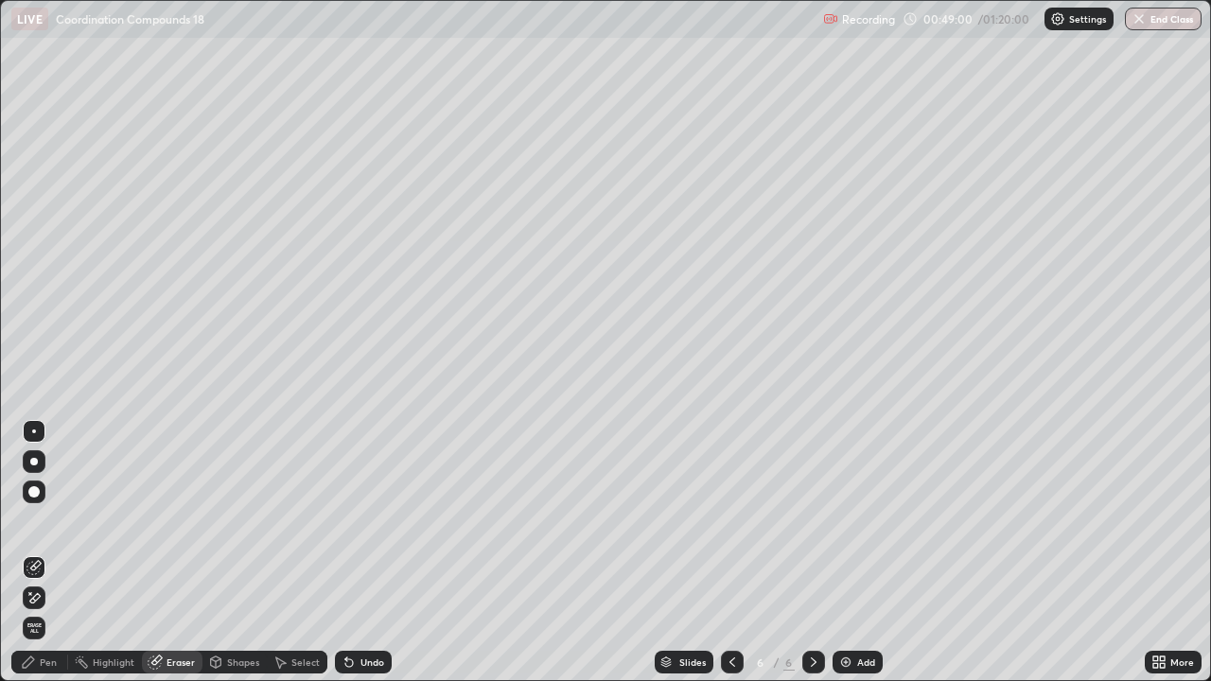
click at [43, 553] on div "Pen" at bounding box center [48, 662] width 17 height 9
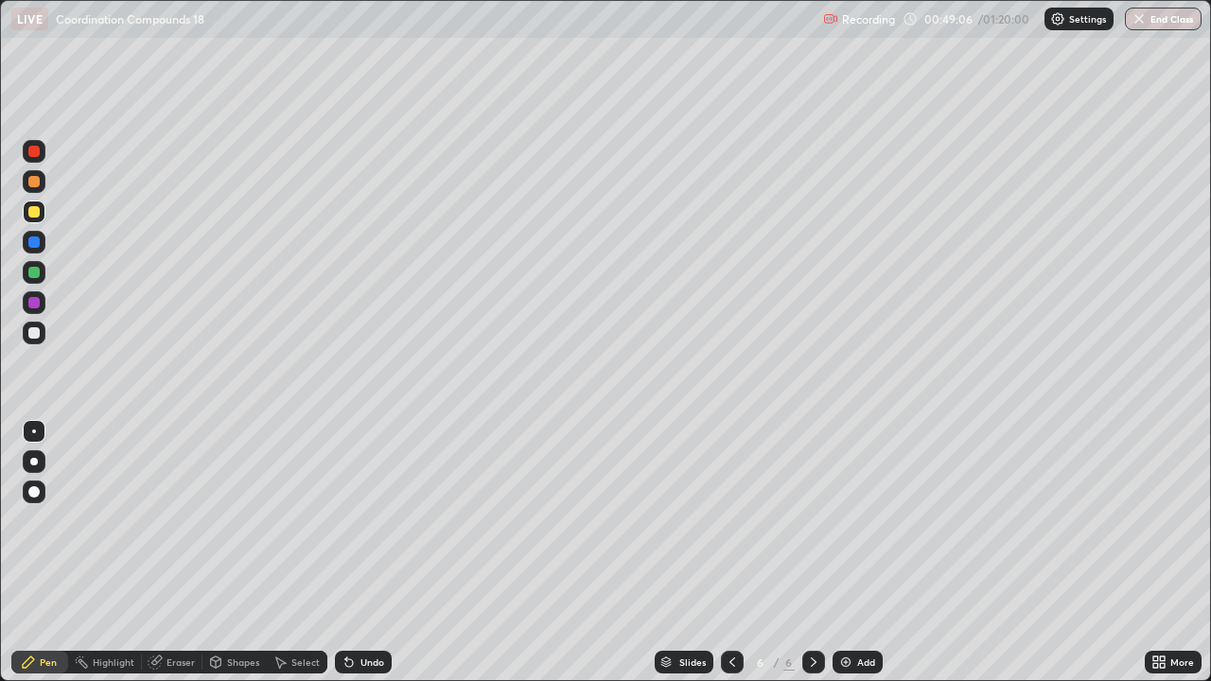
click at [167, 553] on div "Eraser" at bounding box center [181, 662] width 28 height 9
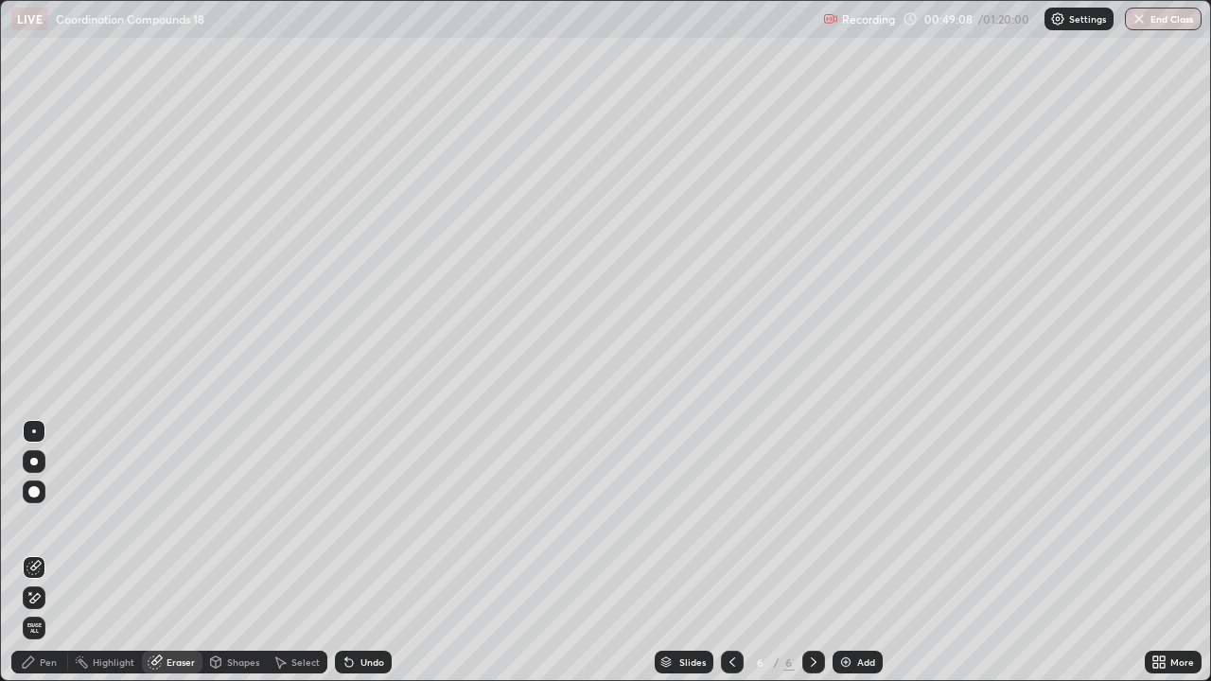
click at [48, 553] on div "Pen" at bounding box center [48, 662] width 17 height 9
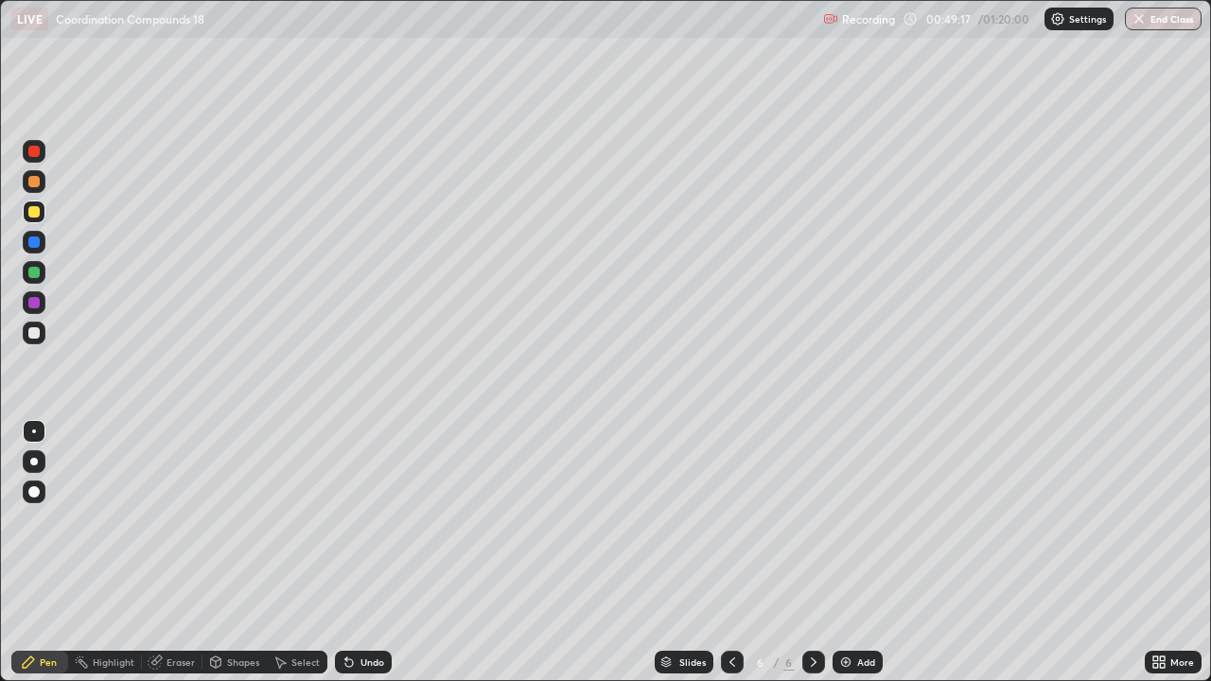
click at [35, 182] on div at bounding box center [33, 181] width 11 height 11
click at [845, 553] on img at bounding box center [845, 662] width 15 height 15
click at [179, 553] on div "Eraser" at bounding box center [181, 662] width 28 height 9
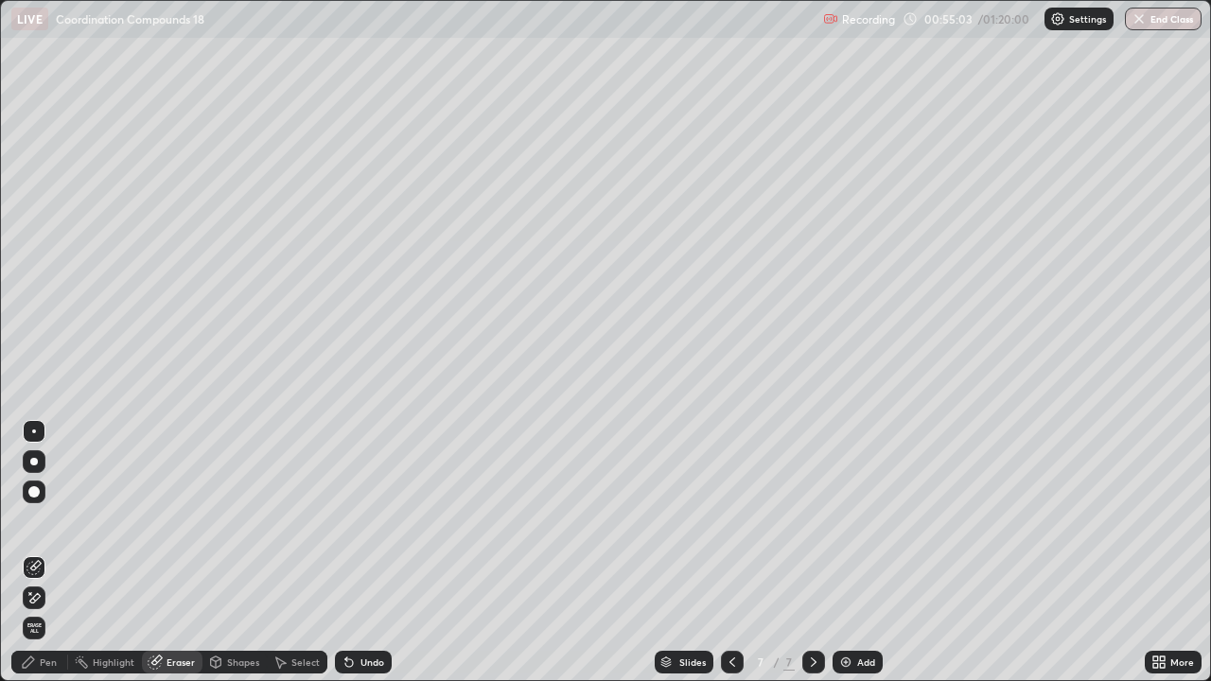
click at [49, 553] on div "Pen" at bounding box center [39, 662] width 57 height 23
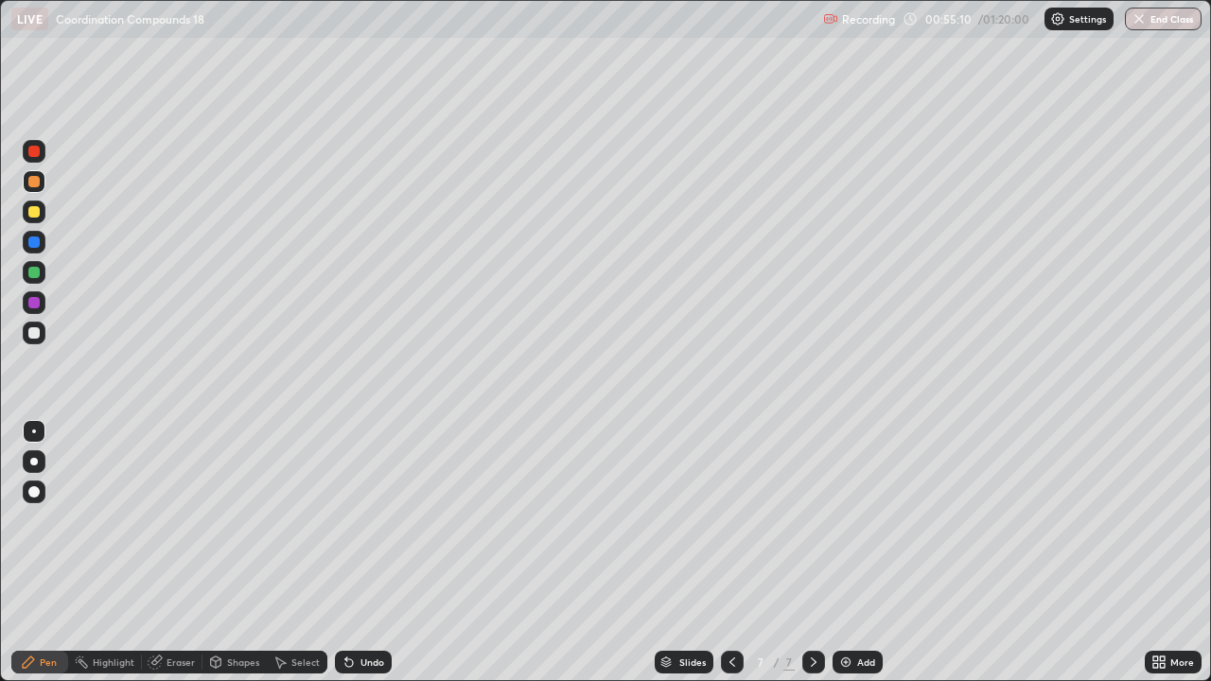
click at [170, 553] on div "Eraser" at bounding box center [181, 662] width 28 height 9
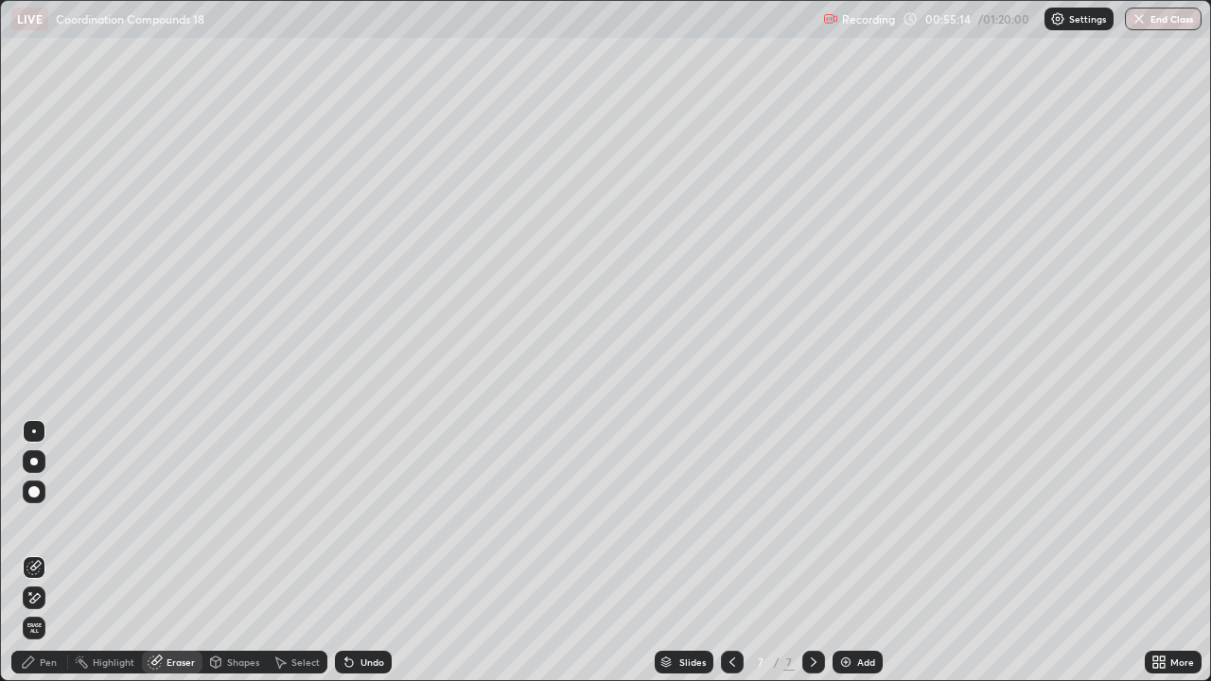
click at [49, 553] on div "Pen" at bounding box center [48, 662] width 17 height 9
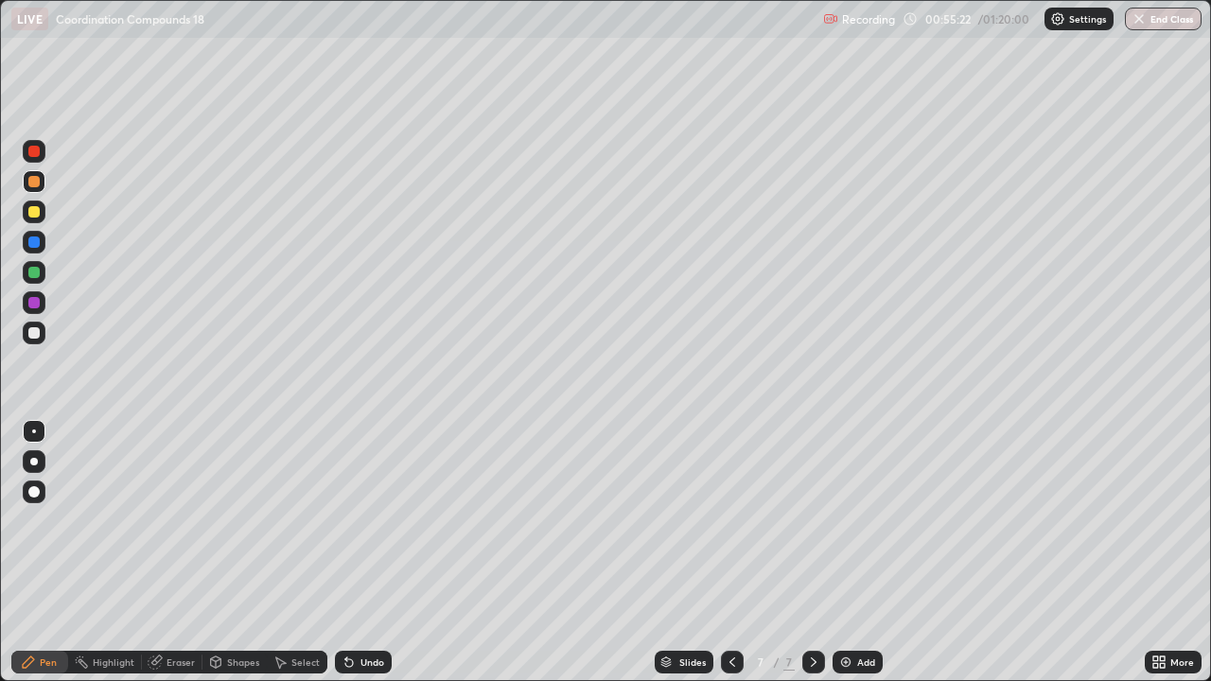
click at [37, 216] on div at bounding box center [33, 211] width 11 height 11
click at [37, 214] on div at bounding box center [33, 211] width 11 height 11
click at [33, 184] on div at bounding box center [33, 181] width 11 height 11
click at [740, 553] on div at bounding box center [732, 662] width 23 height 23
click at [729, 553] on div at bounding box center [732, 662] width 23 height 38
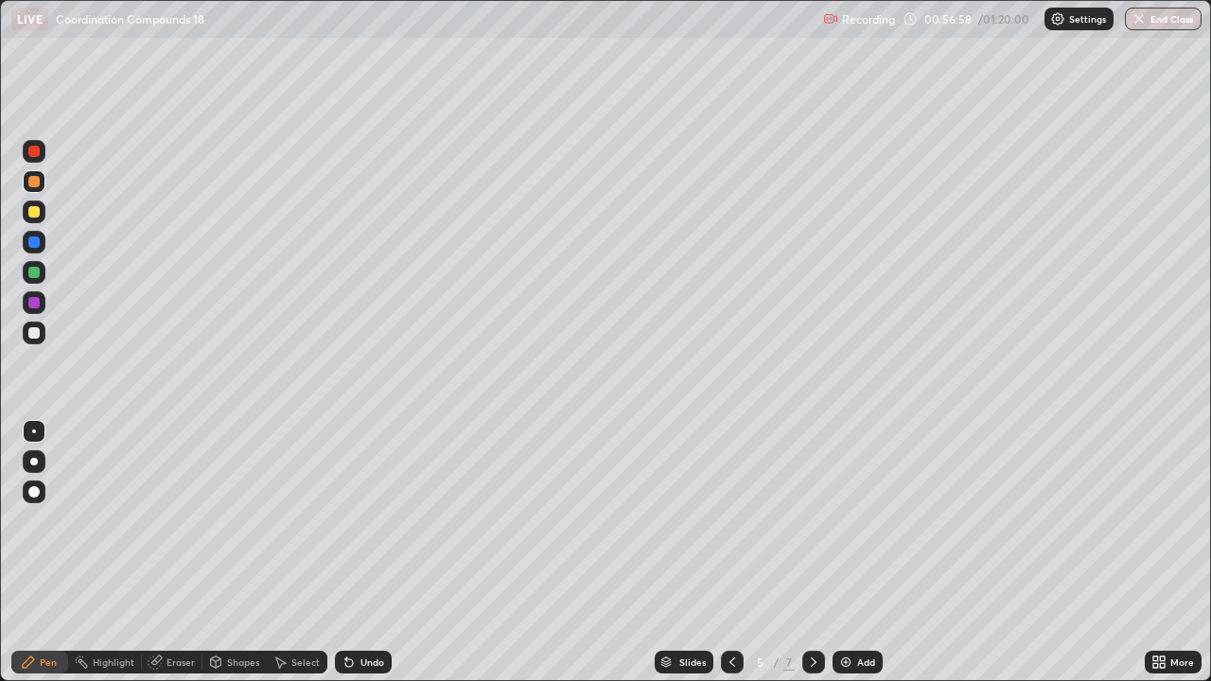
click at [809, 553] on icon at bounding box center [813, 662] width 15 height 15
click at [812, 553] on icon at bounding box center [813, 662] width 15 height 15
click at [29, 330] on div at bounding box center [33, 332] width 11 height 11
click at [32, 335] on div at bounding box center [33, 332] width 11 height 11
click at [179, 553] on div "Eraser" at bounding box center [181, 662] width 28 height 9
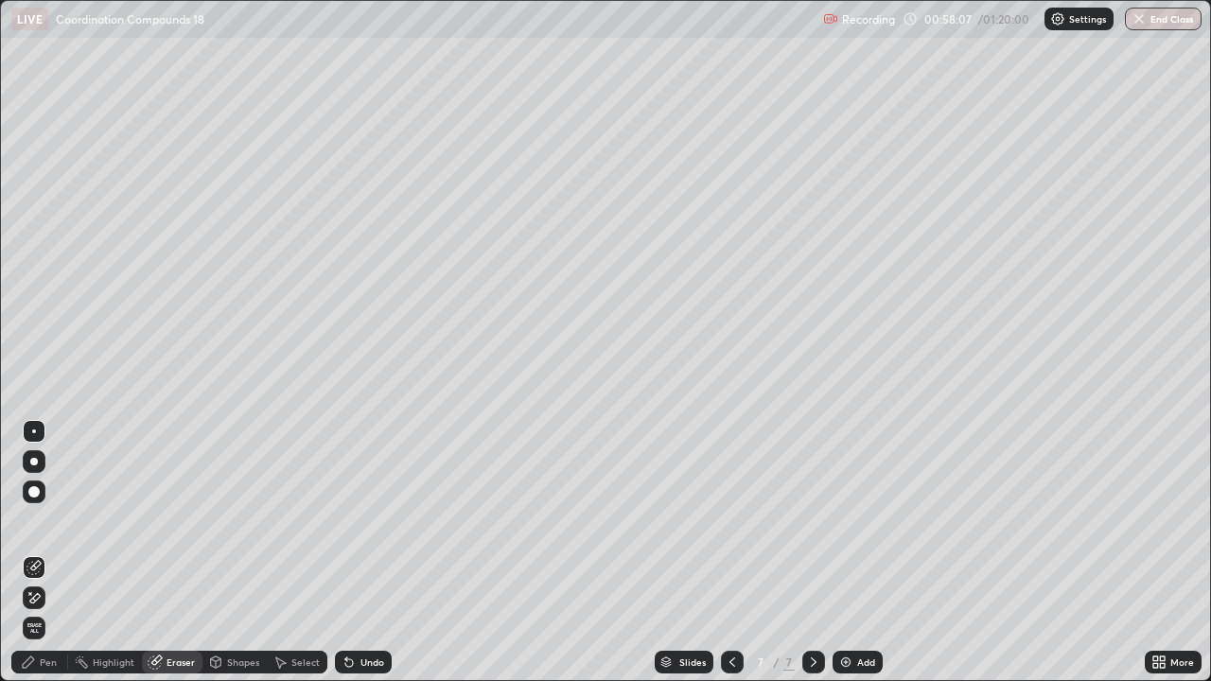
click at [57, 553] on div "Pen" at bounding box center [39, 662] width 57 height 23
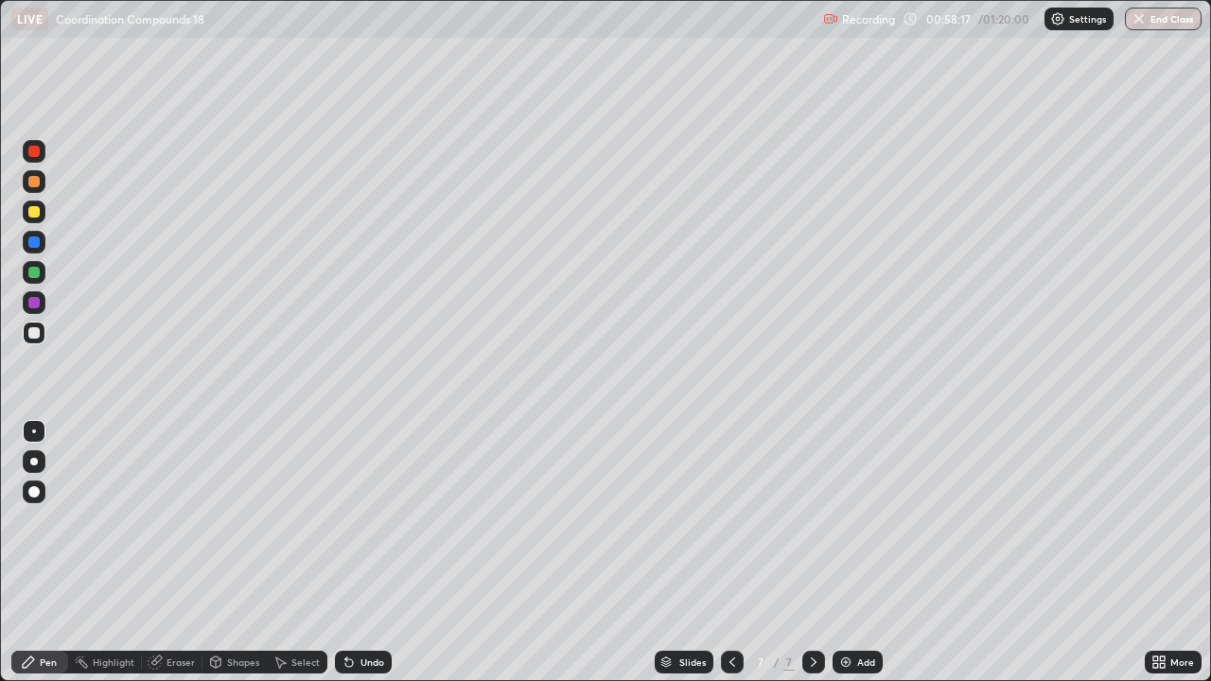
click at [34, 275] on div at bounding box center [33, 272] width 11 height 11
click at [43, 279] on div at bounding box center [34, 272] width 23 height 23
click at [846, 553] on img at bounding box center [845, 662] width 15 height 15
click at [31, 215] on div at bounding box center [33, 211] width 11 height 11
click at [34, 212] on div at bounding box center [33, 211] width 11 height 11
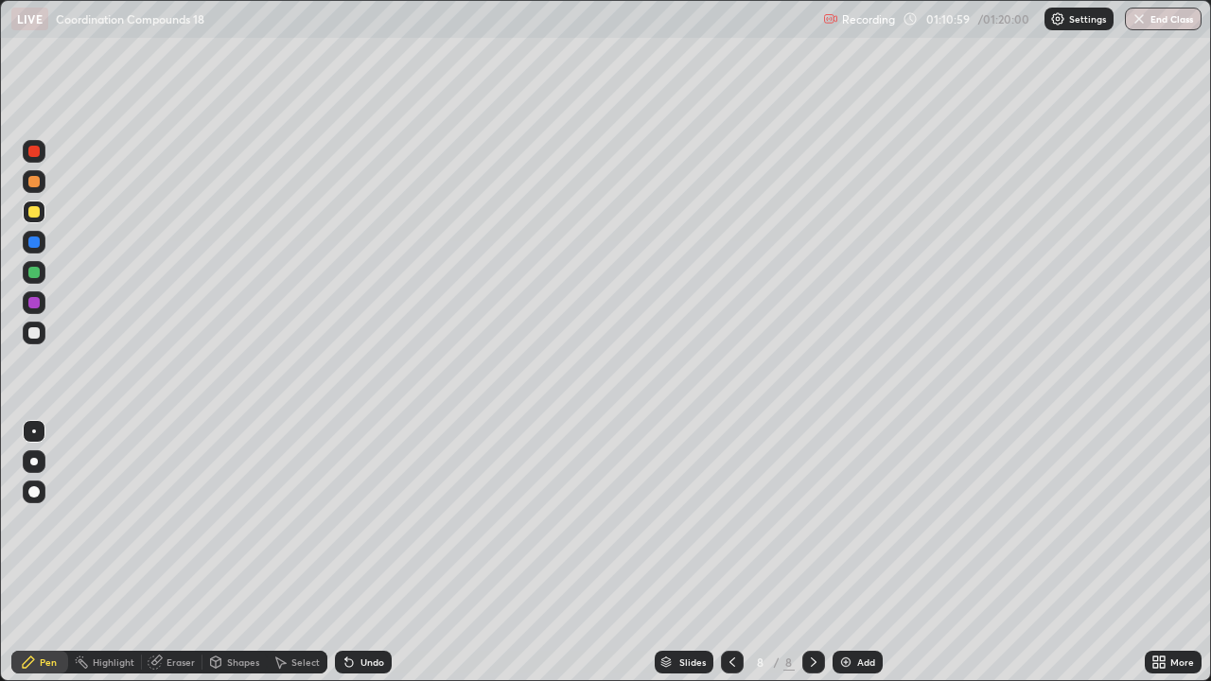
click at [174, 553] on div "Eraser" at bounding box center [181, 662] width 28 height 9
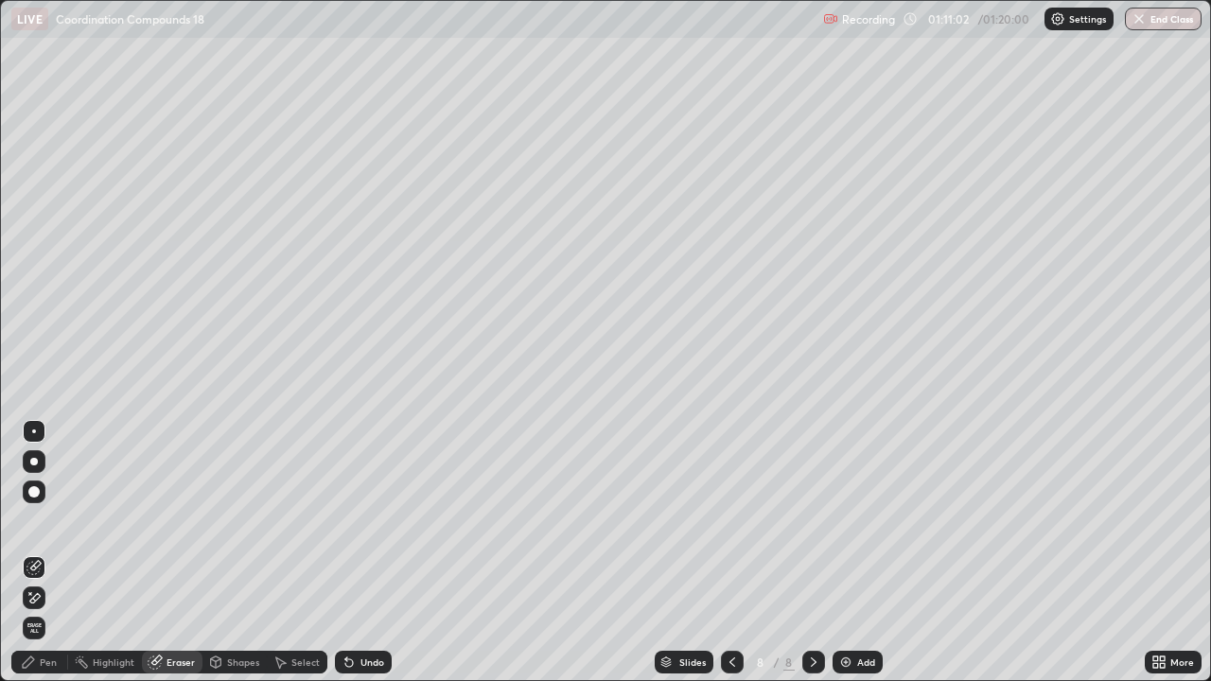
click at [44, 553] on div "Pen" at bounding box center [48, 662] width 17 height 9
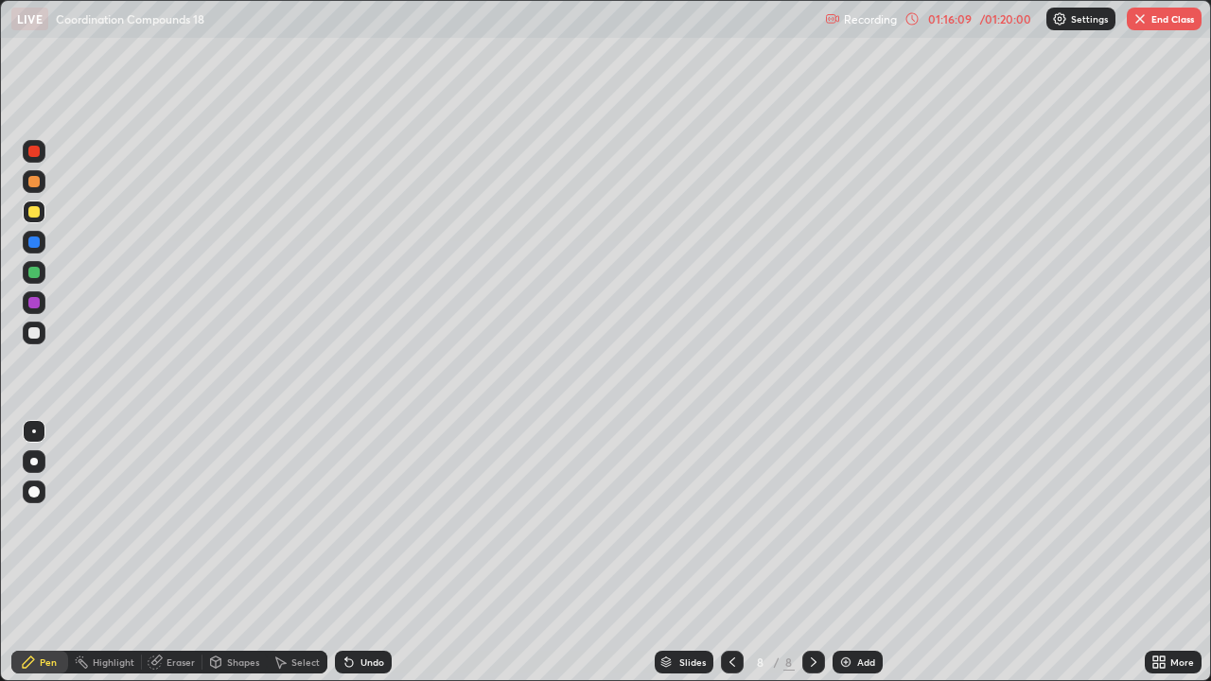
click at [1151, 26] on button "End Class" at bounding box center [1164, 19] width 75 height 23
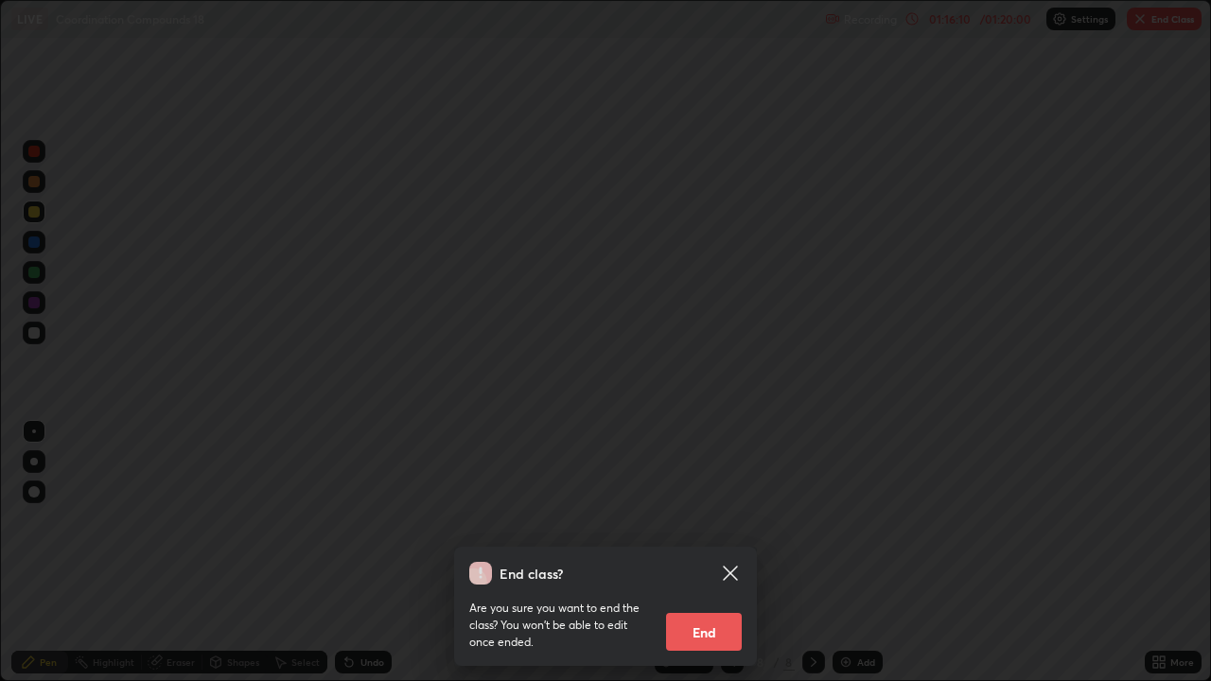
click at [721, 553] on button "End" at bounding box center [704, 632] width 76 height 38
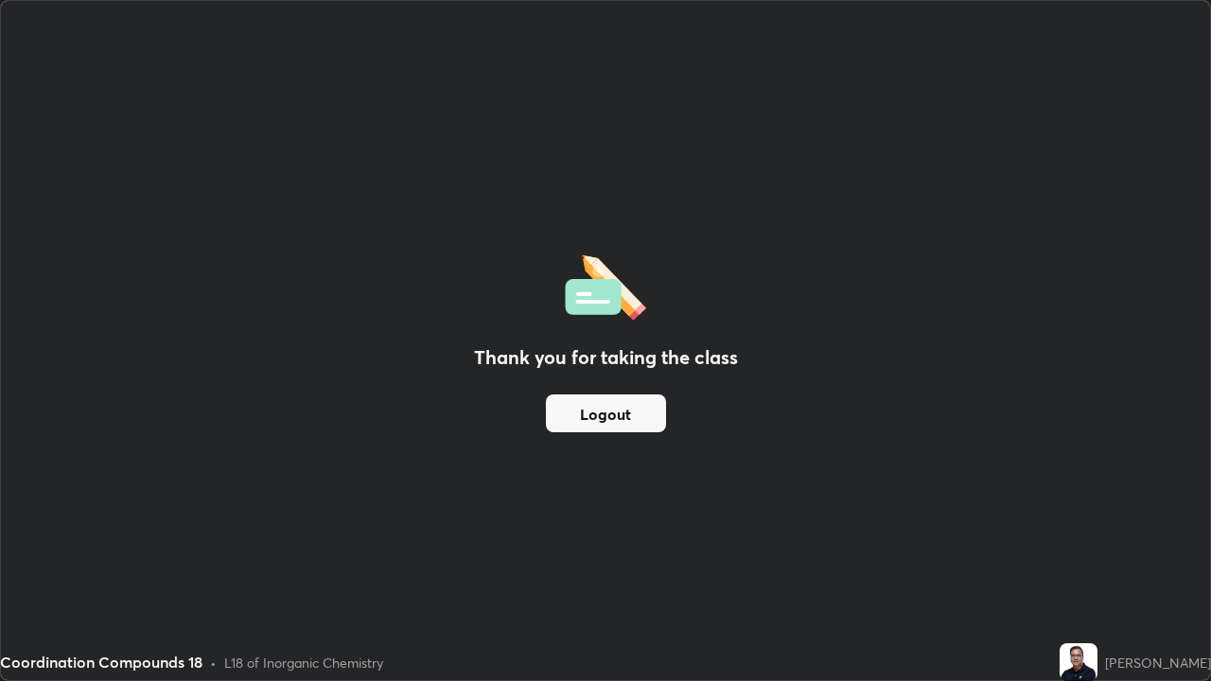
click at [624, 406] on button "Logout" at bounding box center [606, 414] width 120 height 38
